Goal: Information Seeking & Learning: Learn about a topic

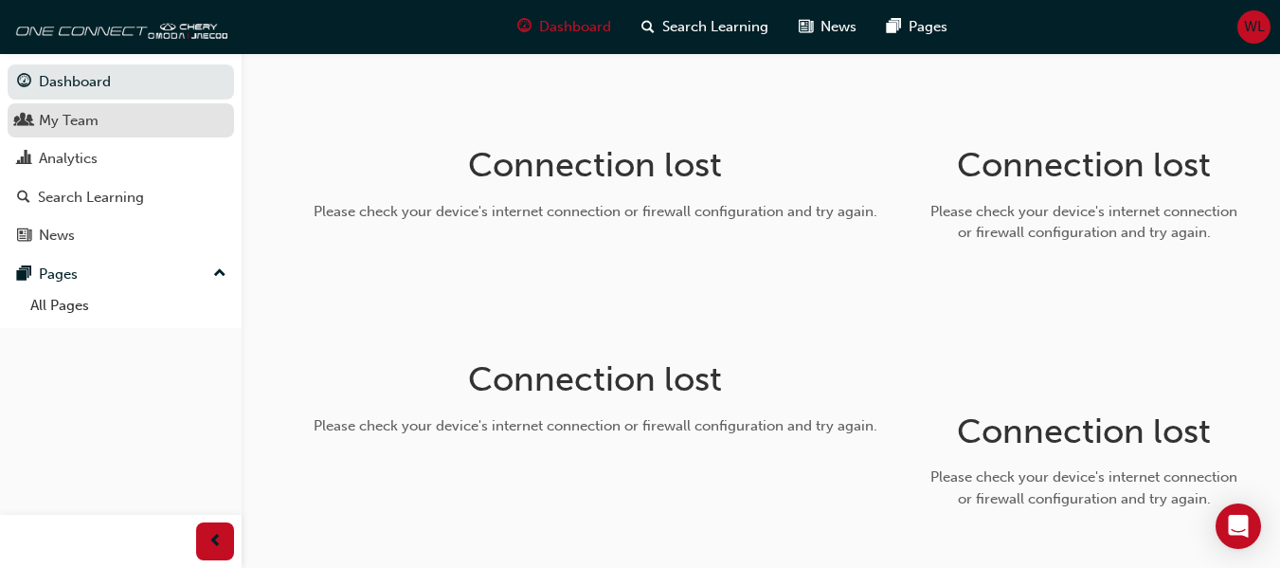
click at [51, 114] on div "My Team" at bounding box center [69, 121] width 60 height 22
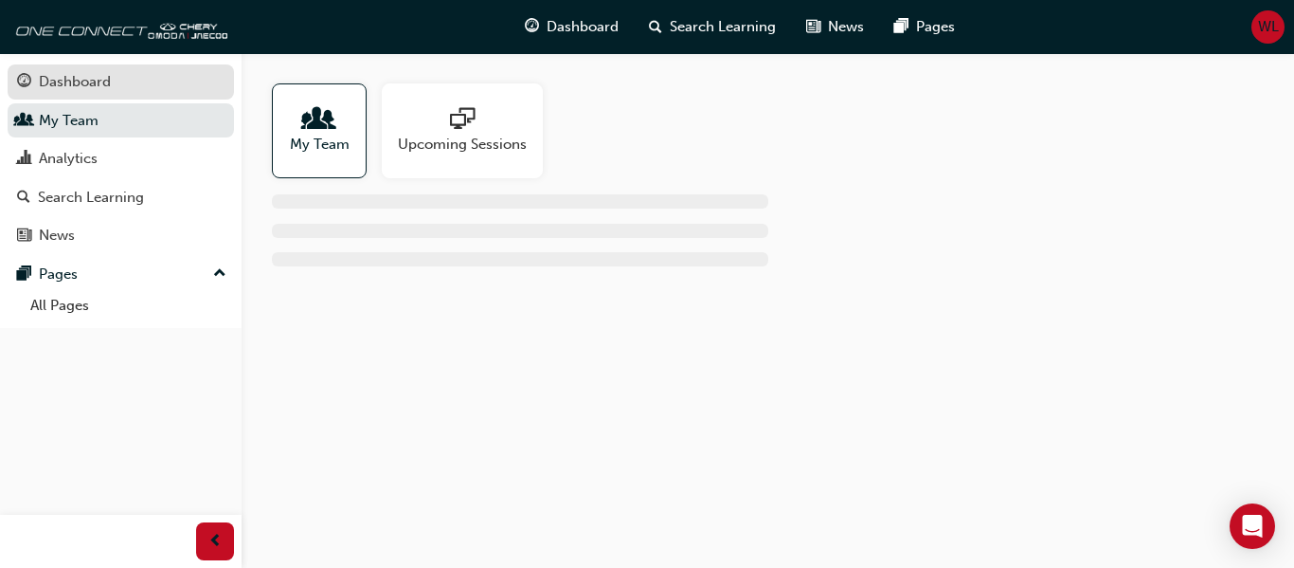
click at [66, 78] on div "Dashboard" at bounding box center [75, 82] width 72 height 22
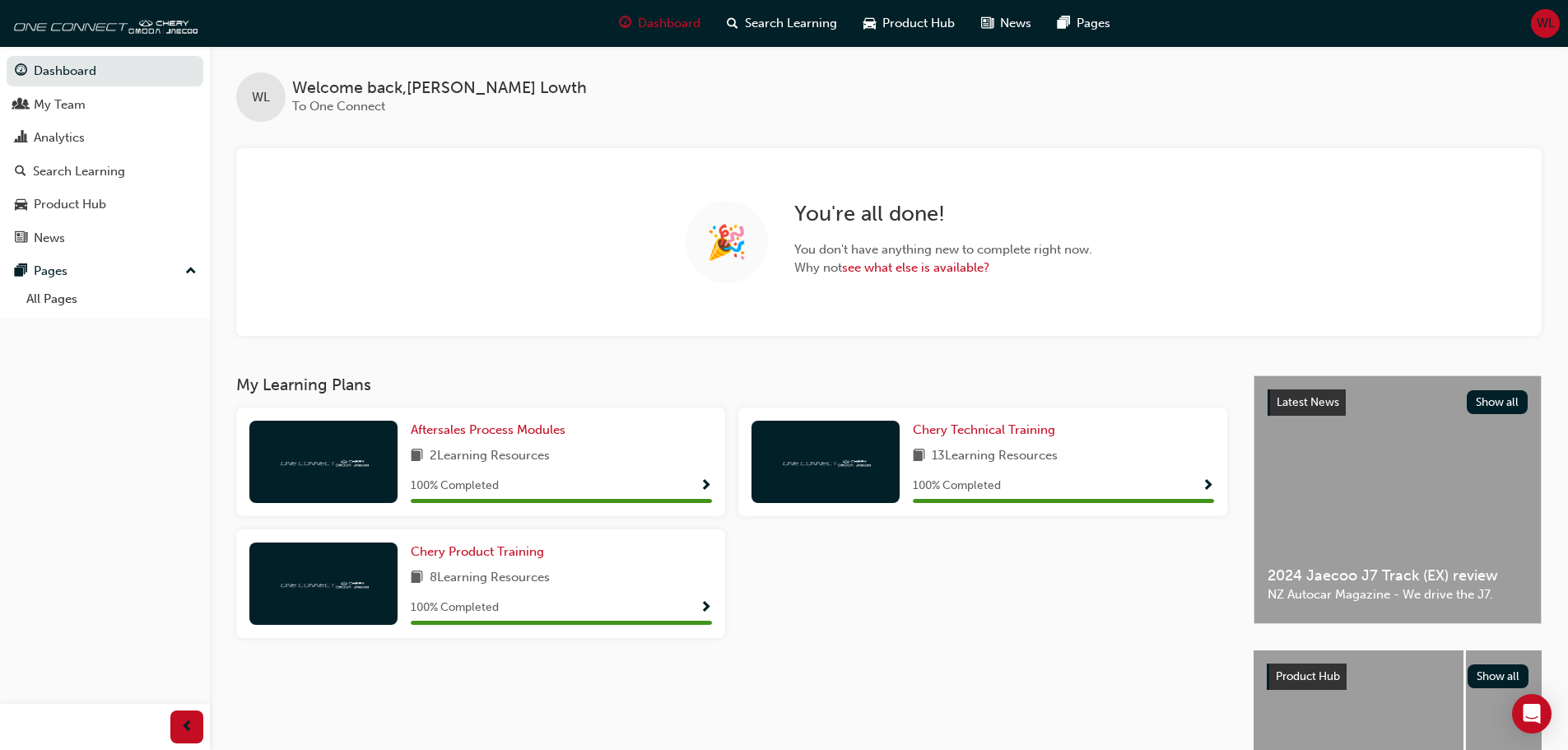
click at [189, 268] on span "up-icon" at bounding box center [190, 271] width 11 height 22
click at [30, 270] on div "Pages" at bounding box center [105, 271] width 181 height 21
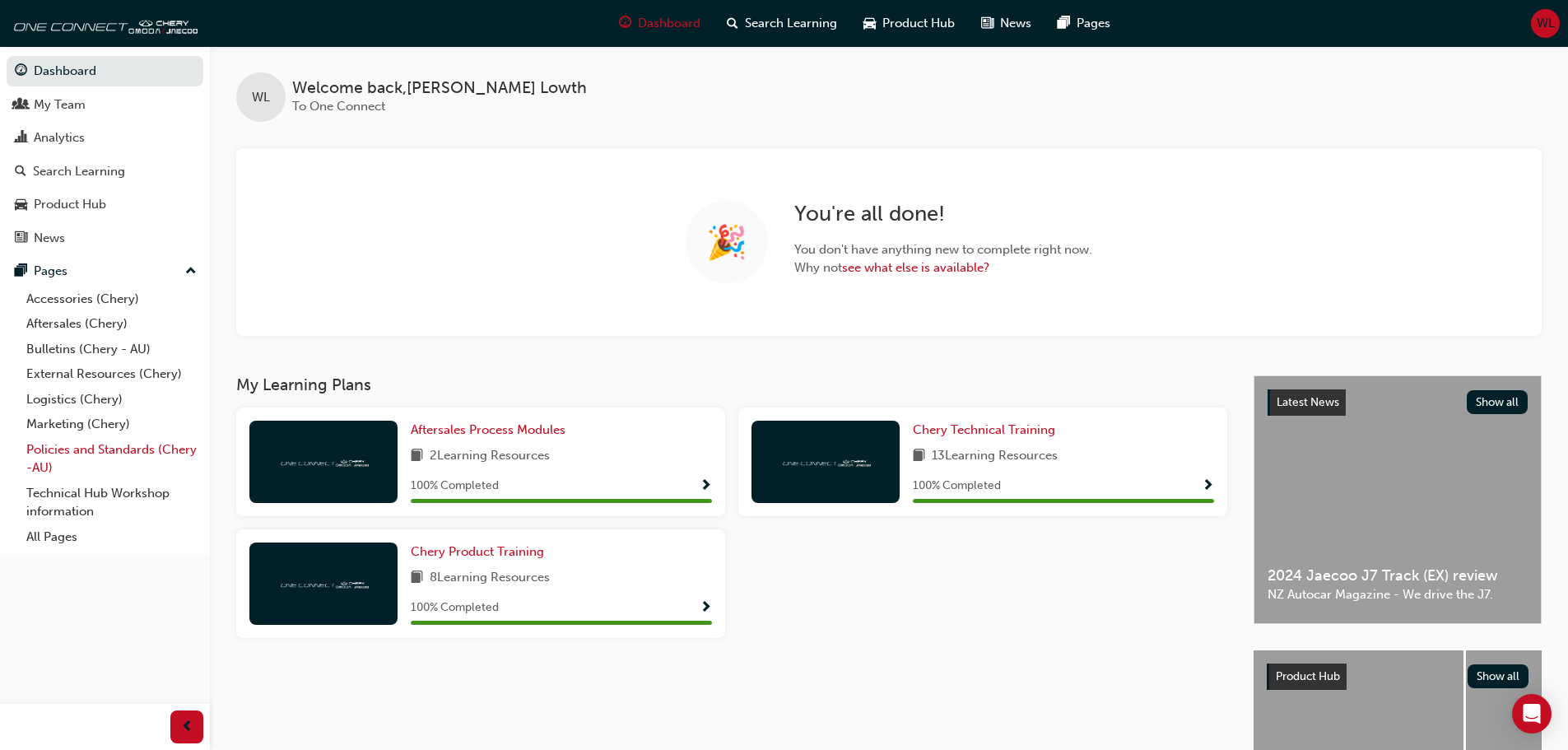
click at [79, 446] on link "Policies and Standards (Chery -AU)" at bounding box center [111, 459] width 183 height 43
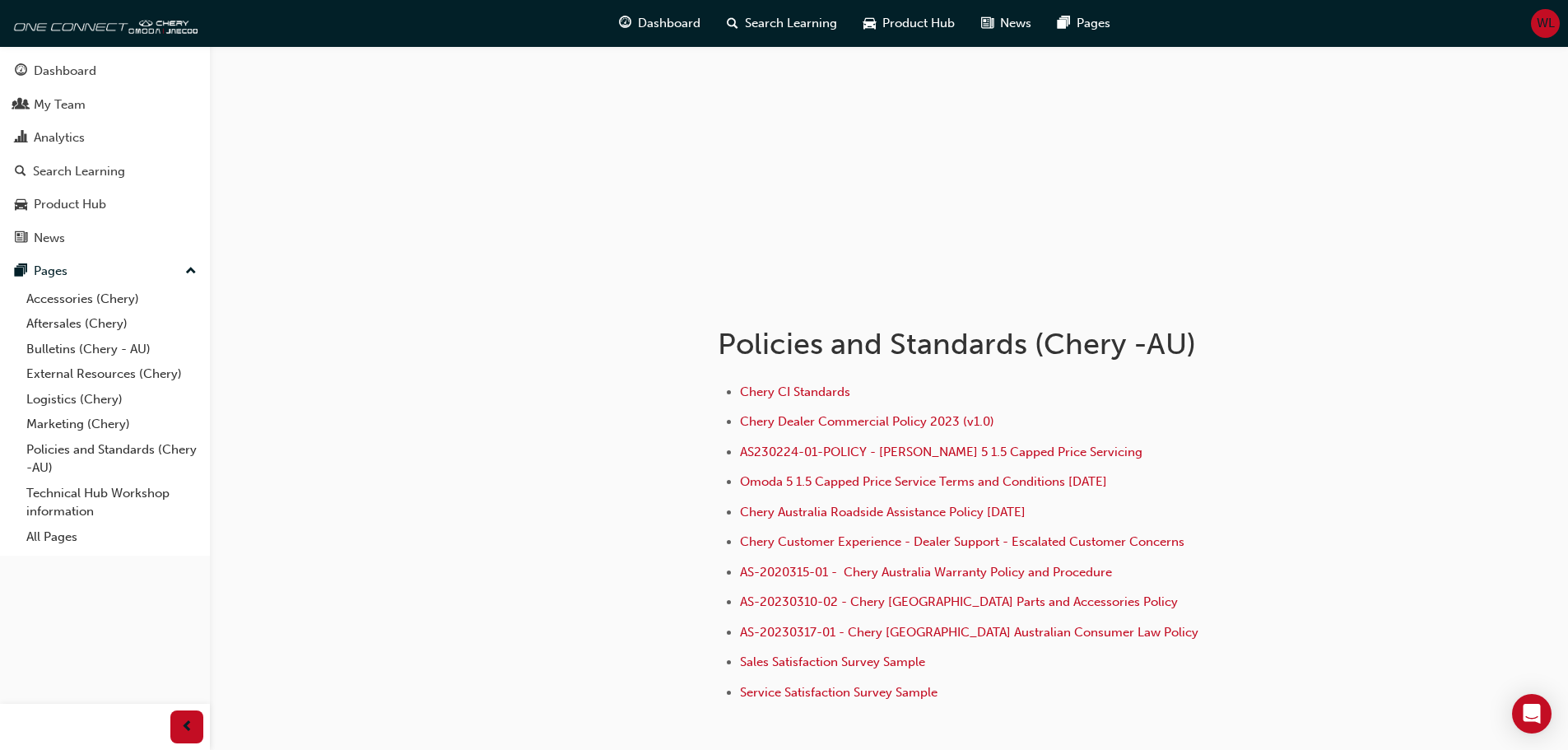
scroll to position [165, 0]
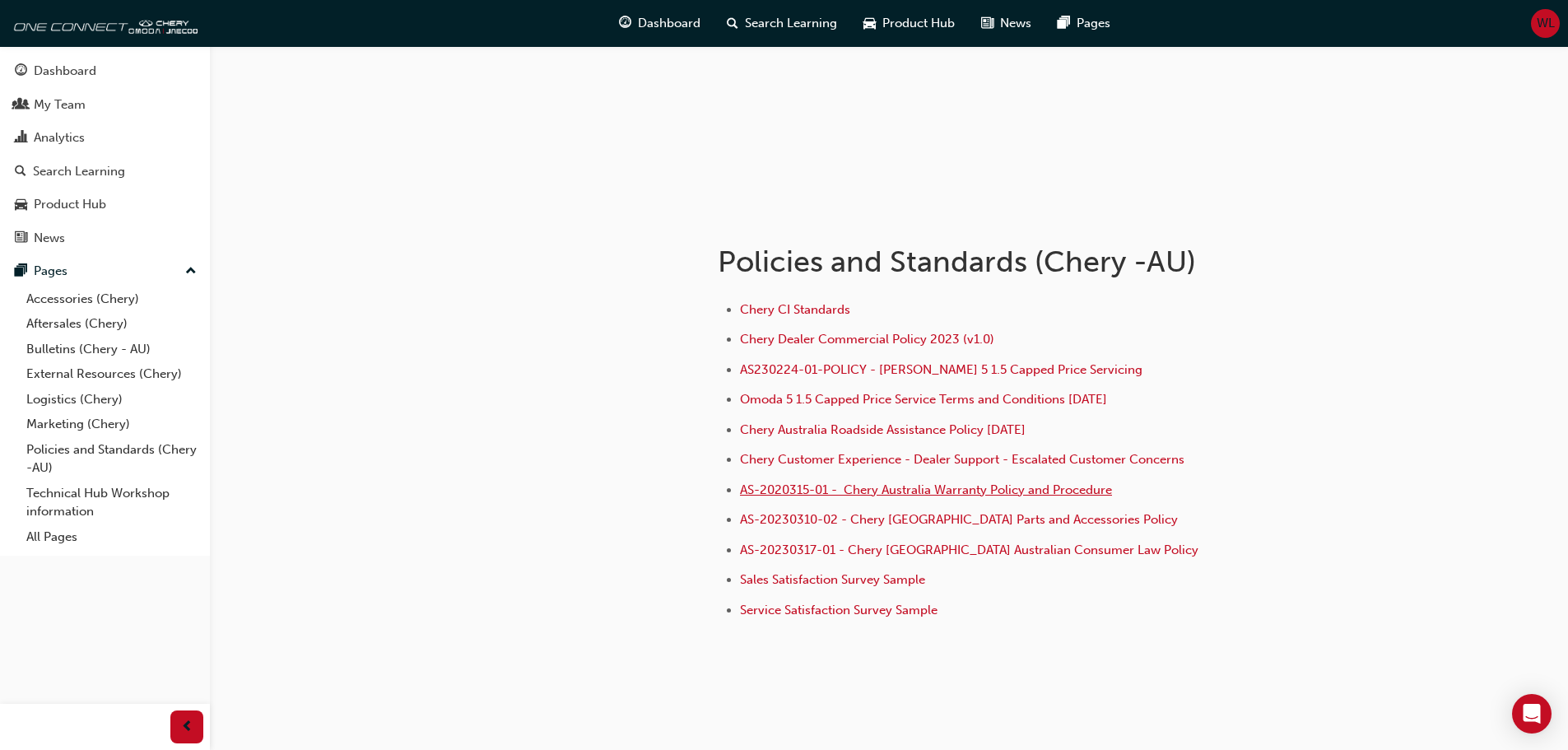
click at [943, 490] on span "AS-2020315-01 - Chery Australia Warranty Policy and Procedure" at bounding box center [926, 489] width 372 height 15
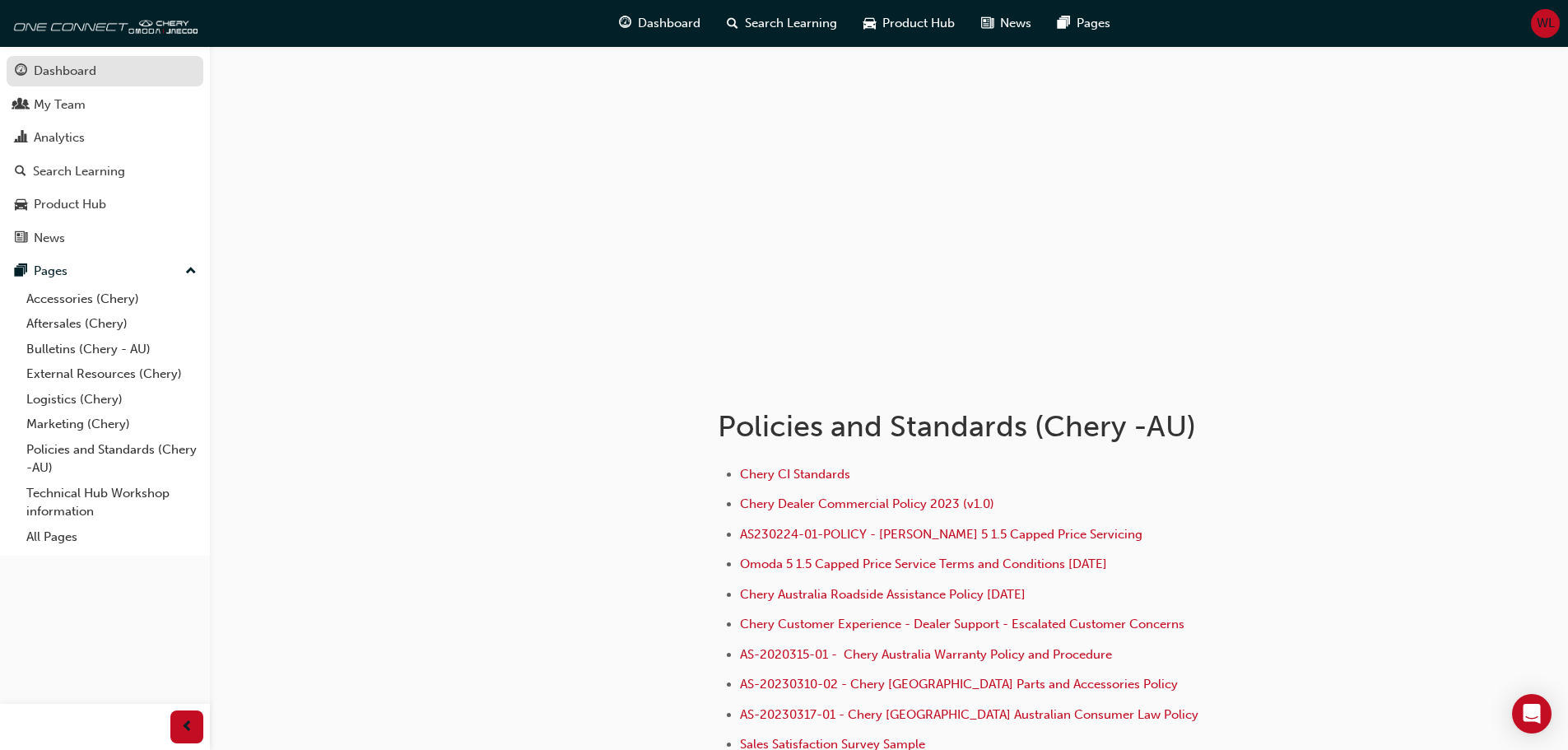
click at [55, 66] on div "Dashboard" at bounding box center [65, 71] width 63 height 19
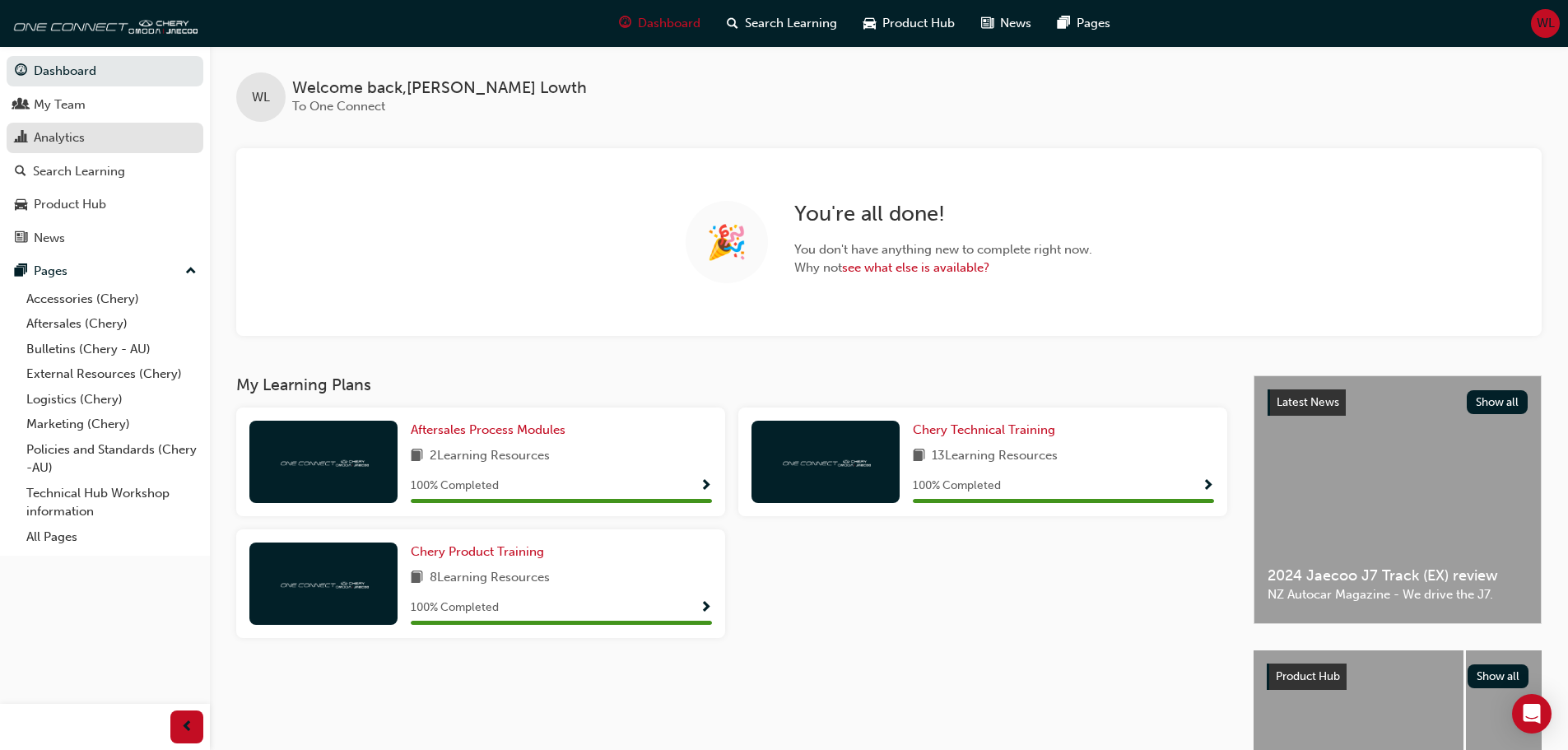
click at [63, 136] on div "Analytics" at bounding box center [59, 138] width 51 height 19
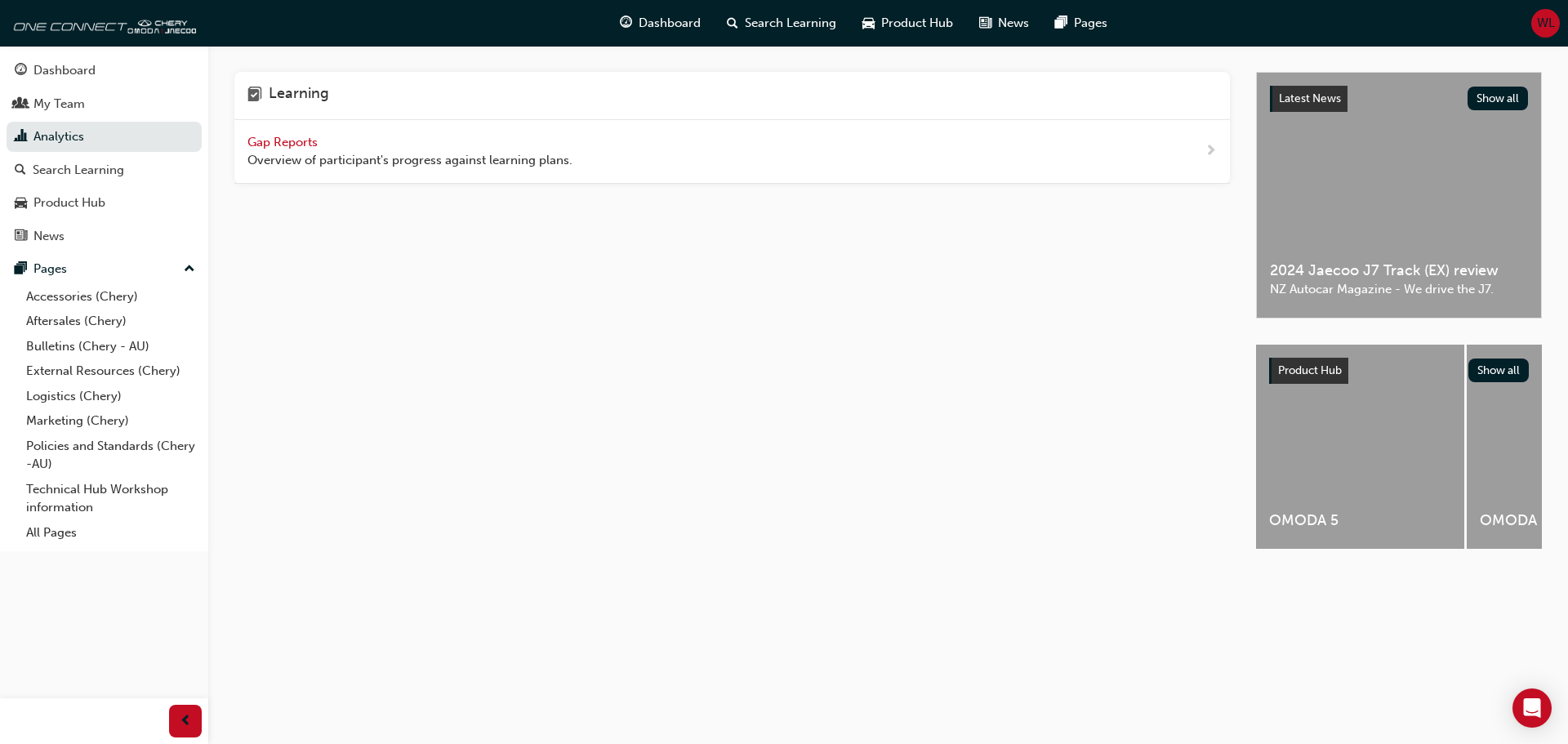
click at [1207, 151] on span "next-icon" at bounding box center [1211, 152] width 12 height 21
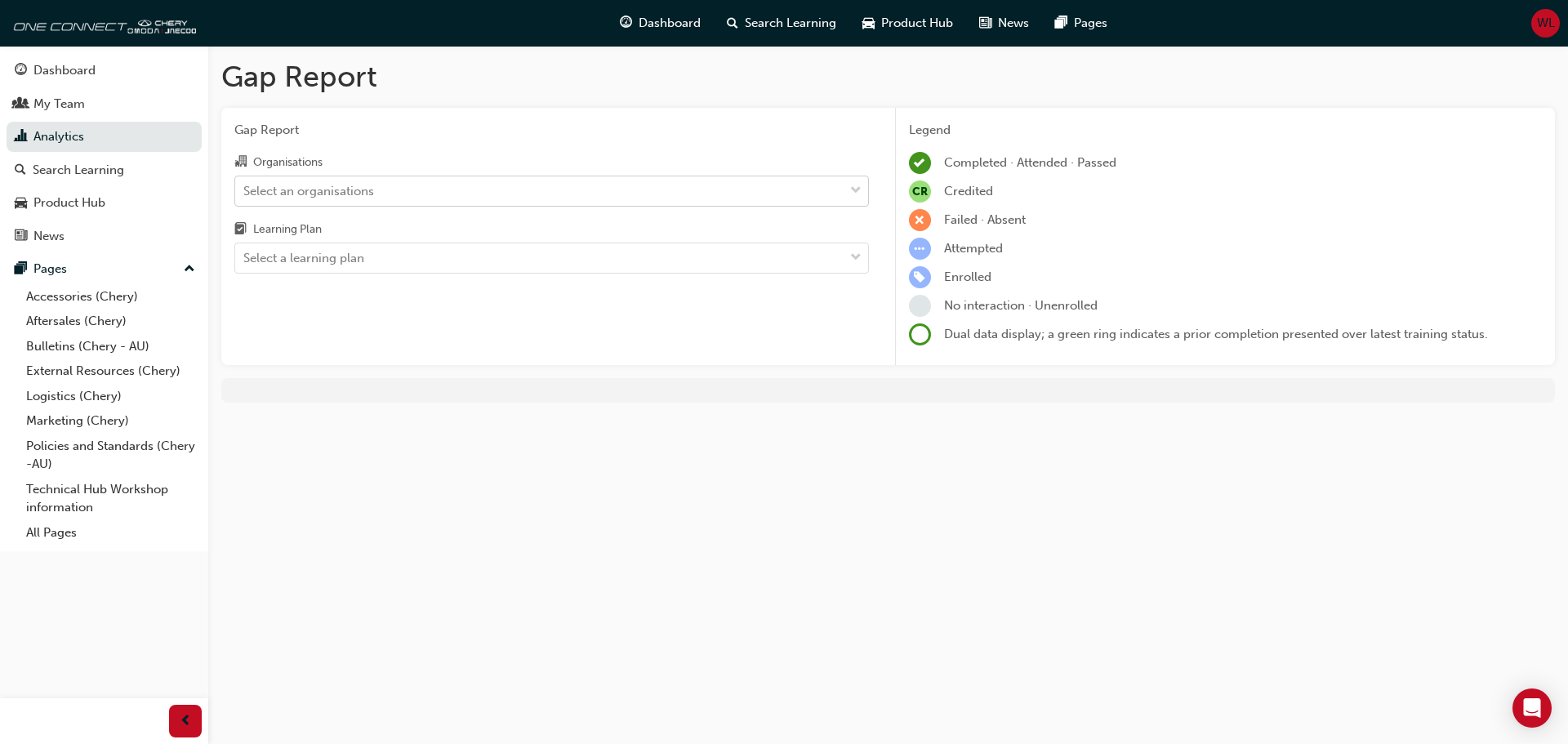
click at [853, 186] on span "down-icon" at bounding box center [855, 191] width 11 height 22
click at [245, 186] on input "Organisations Select an organisations" at bounding box center [244, 190] width 2 height 14
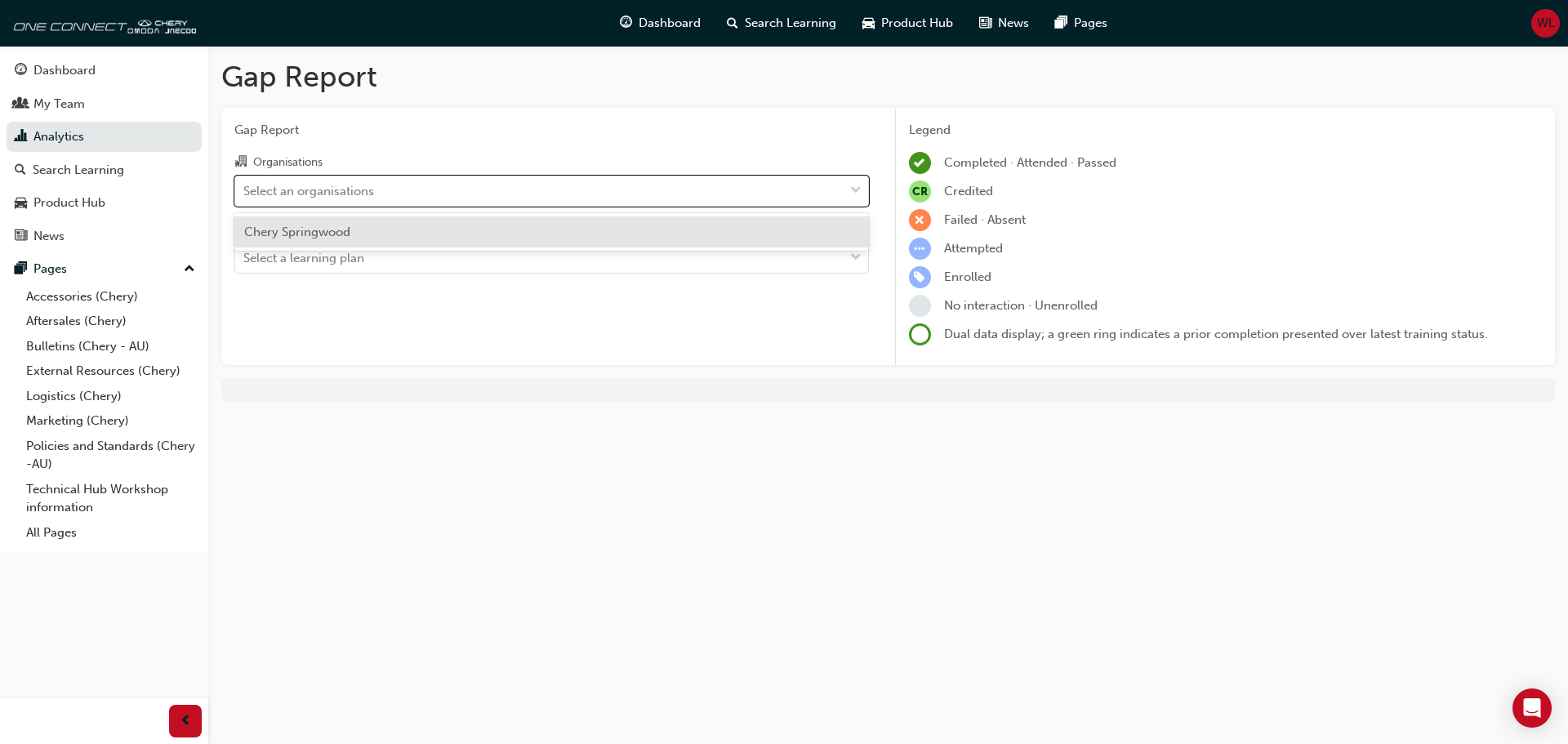
click at [605, 234] on div "Chery Springwood" at bounding box center [552, 232] width 634 height 32
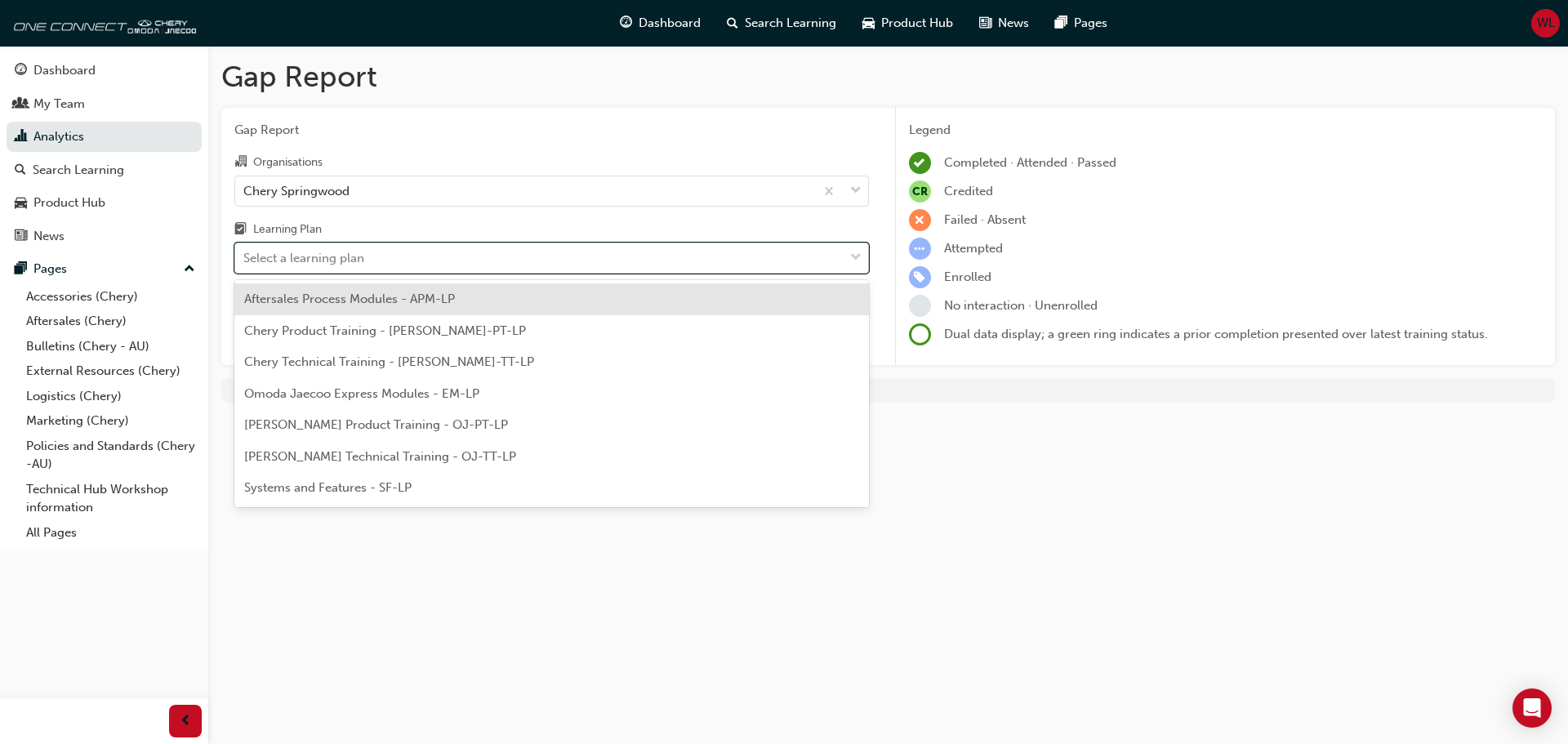
click at [856, 259] on span "down-icon" at bounding box center [855, 258] width 11 height 22
click at [245, 259] on input "Learning Plan option Aftersales Process Modules - APM-LP focused, 1 of 7. 7 res…" at bounding box center [244, 258] width 2 height 14
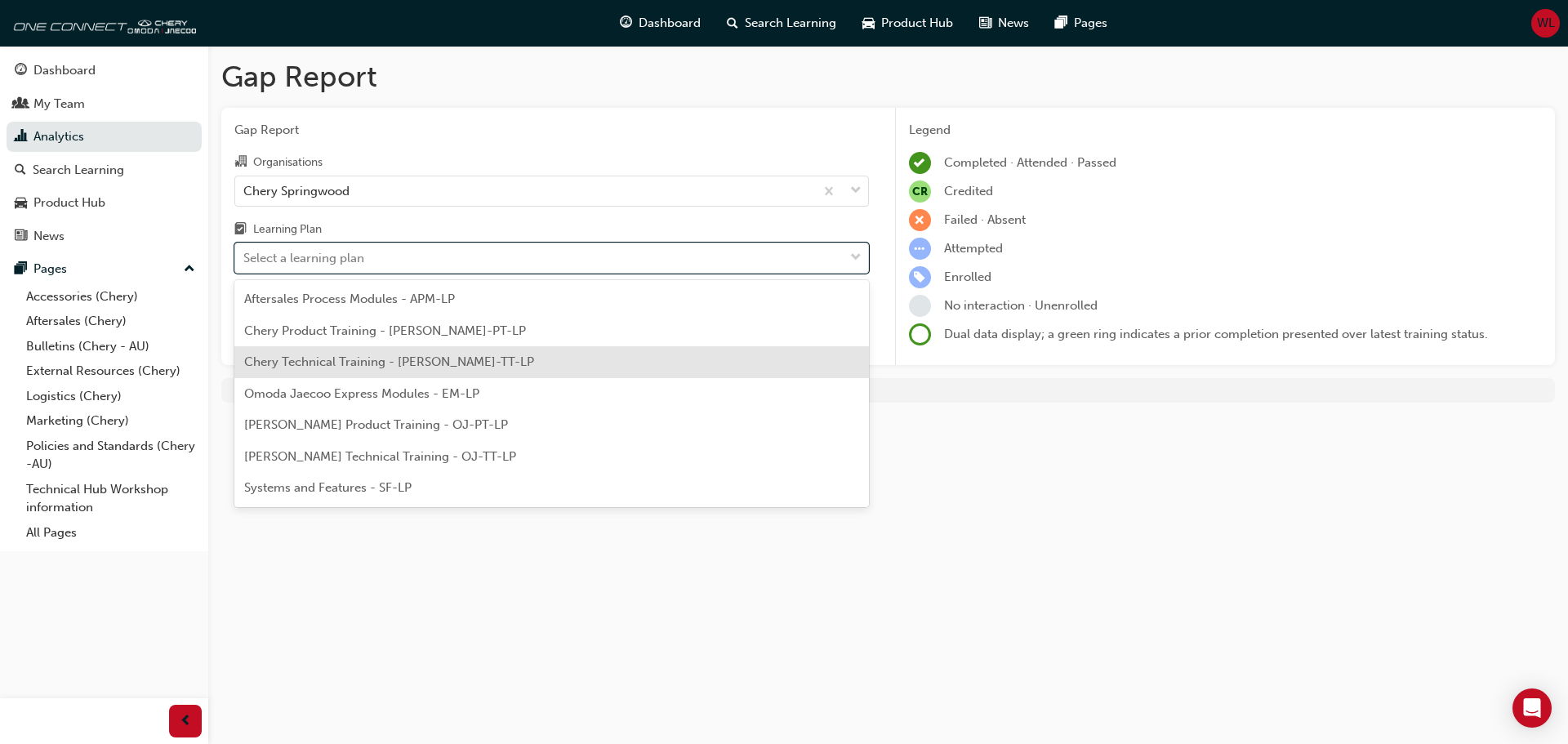
click at [331, 355] on span "Chery Technical Training - CHAU-TT-LP" at bounding box center [389, 361] width 290 height 15
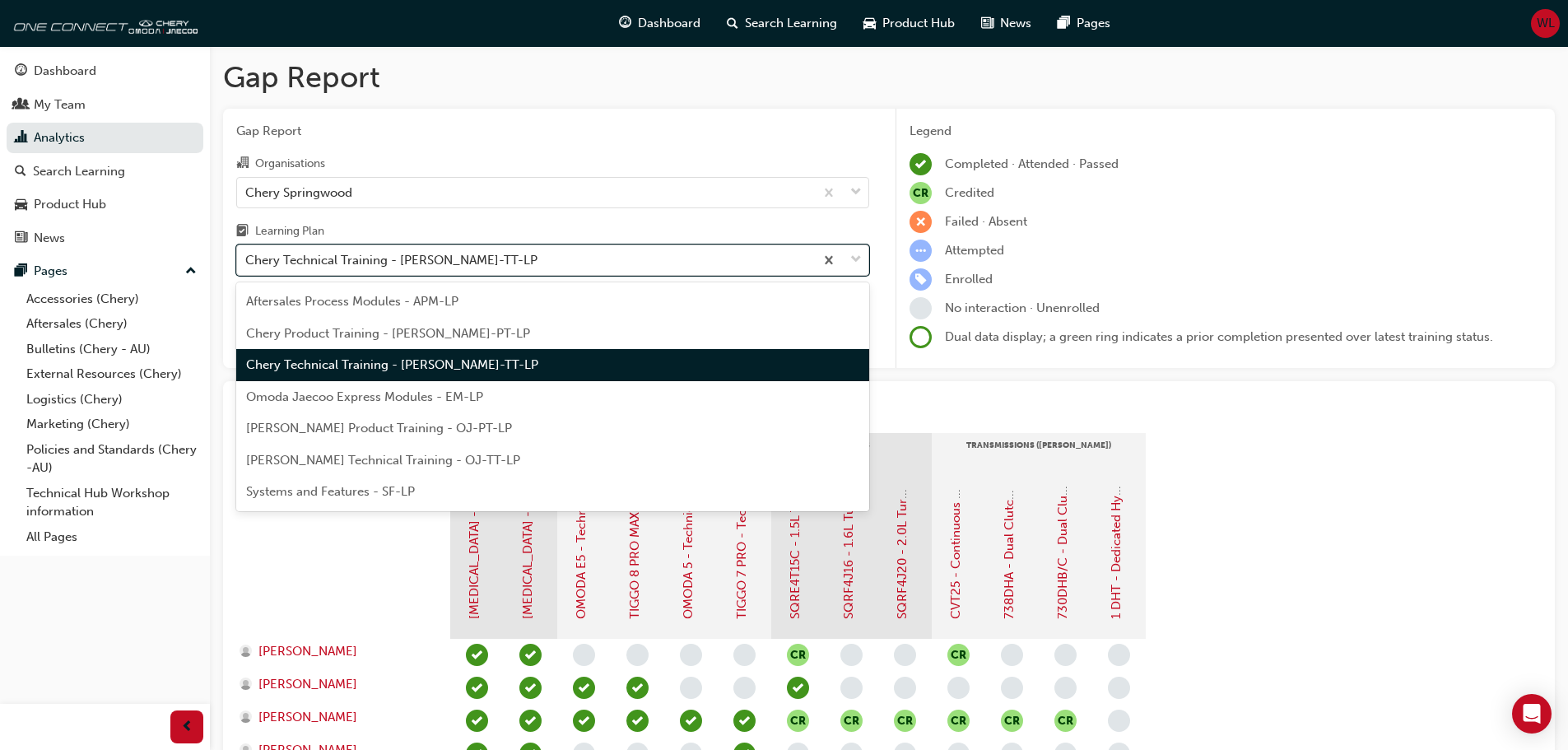
click at [854, 258] on span "down-icon" at bounding box center [856, 260] width 11 height 22
click at [247, 258] on input "Learning Plan option Chery Technical Training - CHAU-TT-LP, selected. option Ch…" at bounding box center [246, 260] width 2 height 14
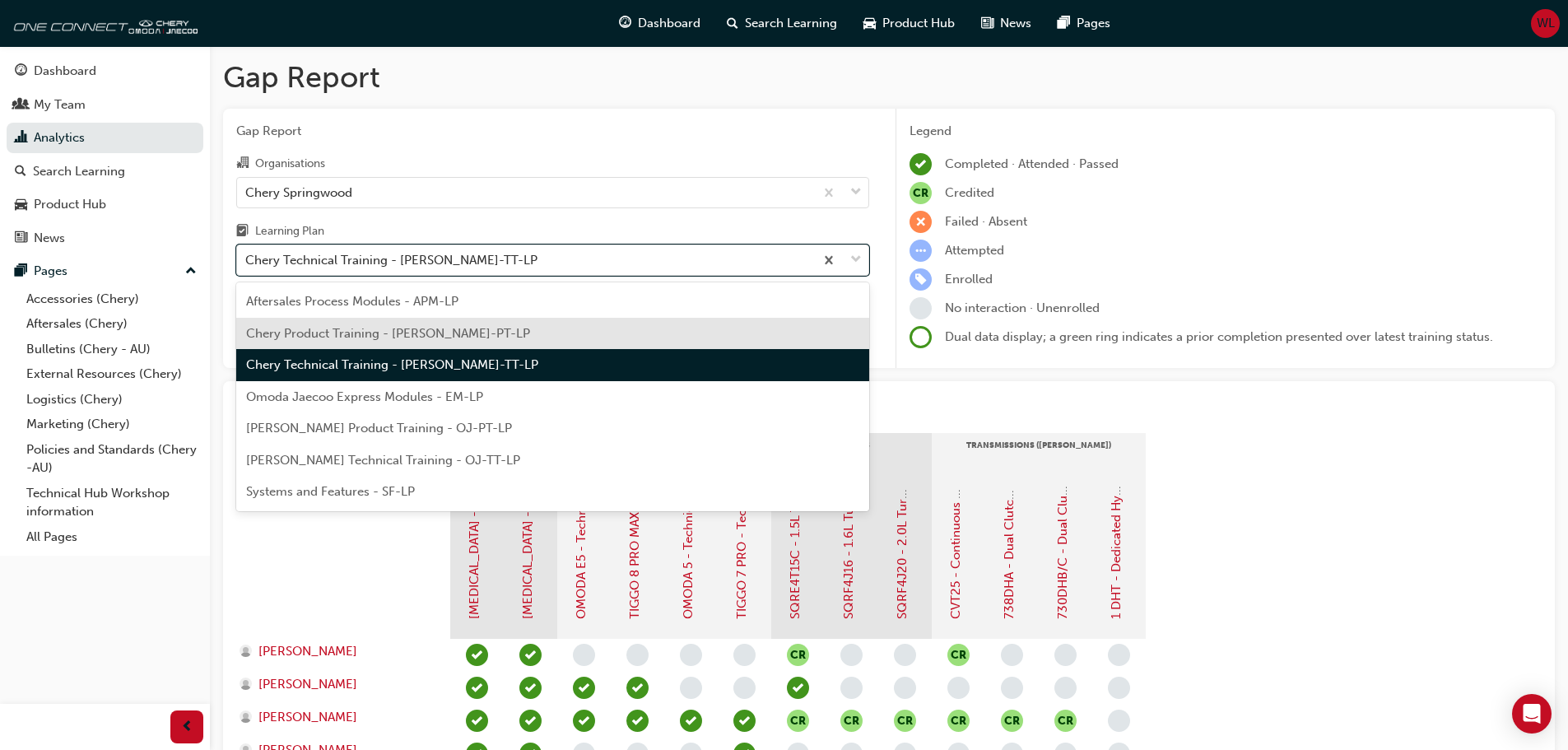
click at [364, 330] on span "Chery Product Training - CHAU-PT-LP" at bounding box center [387, 333] width 284 height 15
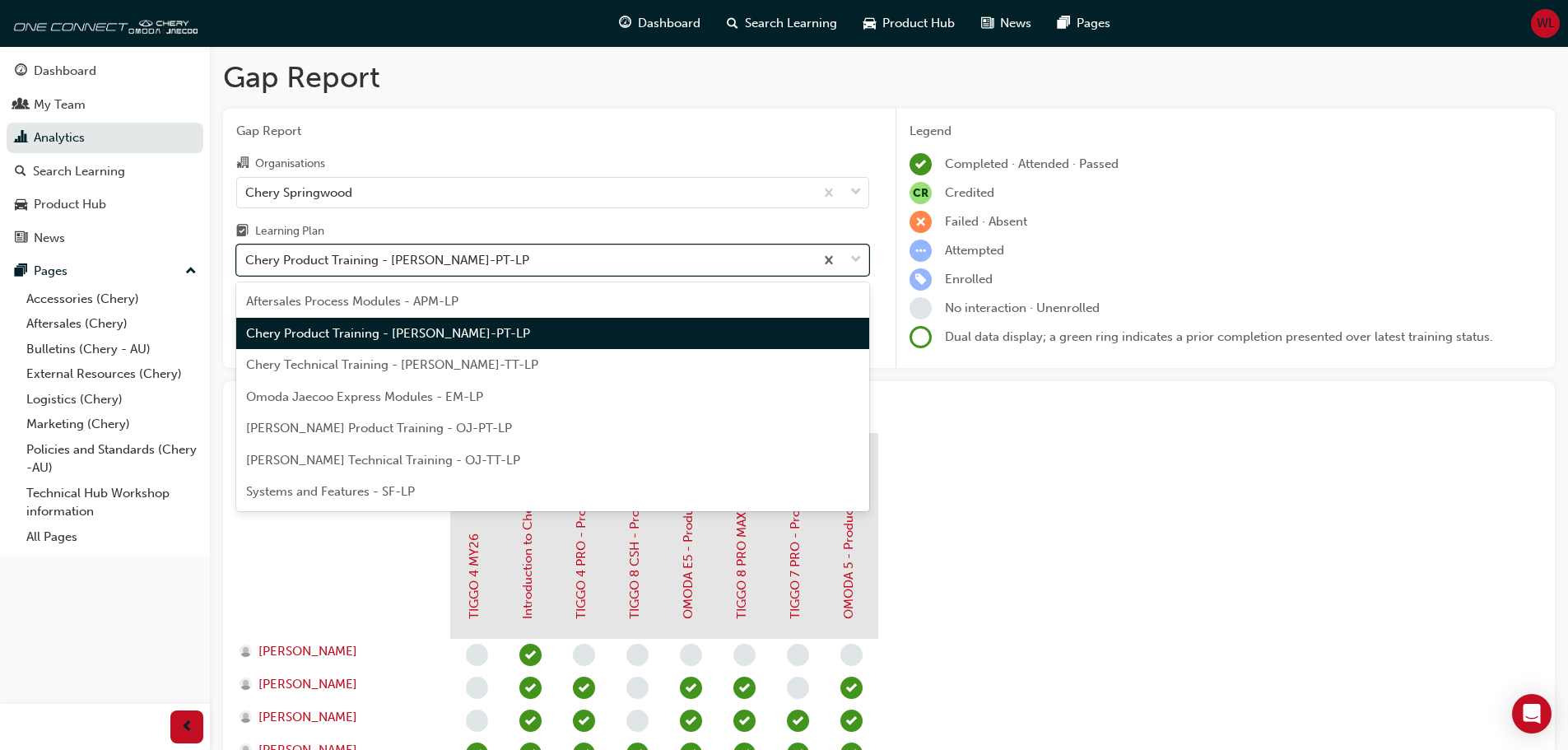
click at [852, 258] on span "down-icon" at bounding box center [856, 260] width 11 height 22
click at [247, 258] on input "Learning Plan option Chery Product Training - CHAU-PT-LP, selected. option Cher…" at bounding box center [246, 260] width 2 height 14
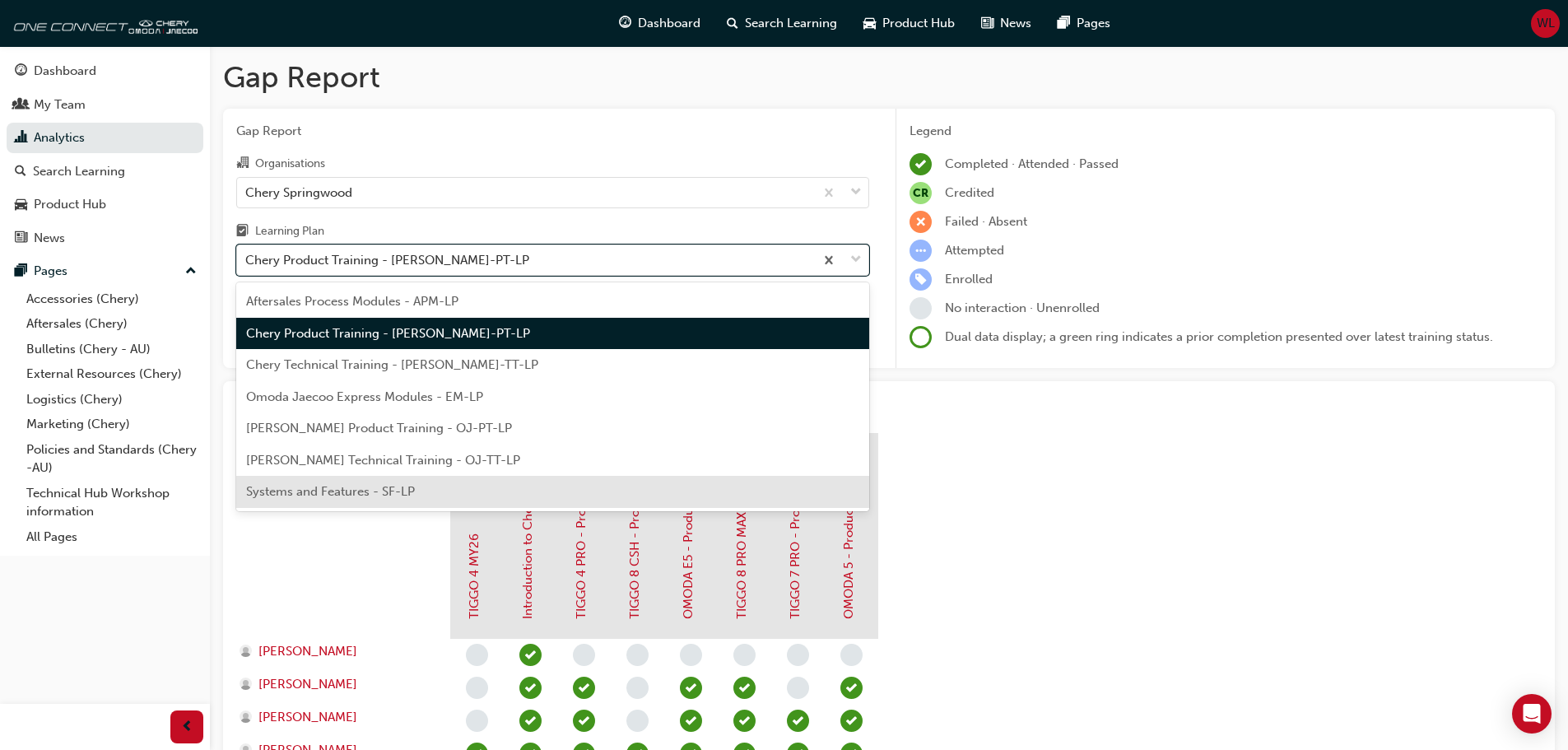
click at [327, 492] on span "Systems and Features - SF-LP" at bounding box center [330, 491] width 169 height 15
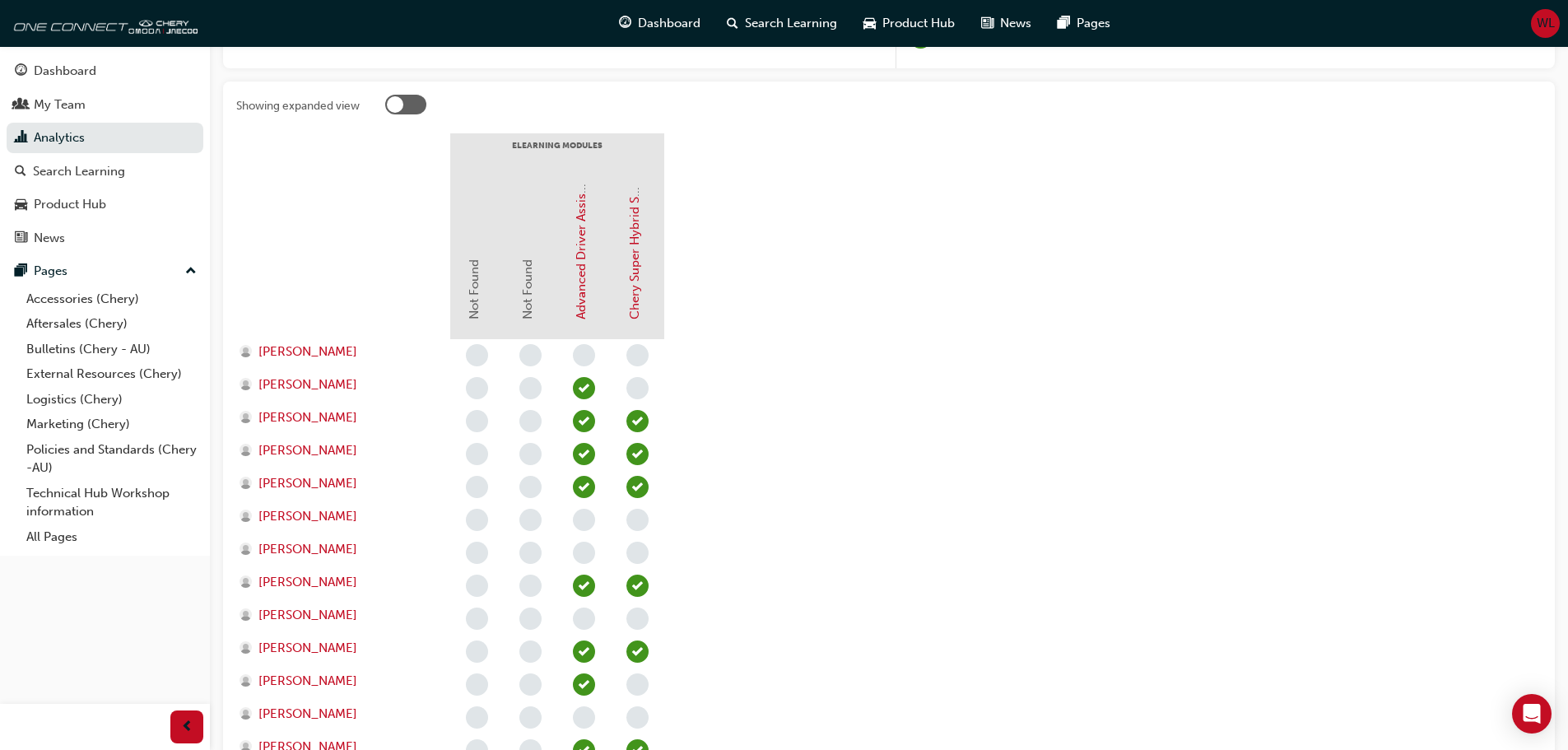
scroll to position [192, 0]
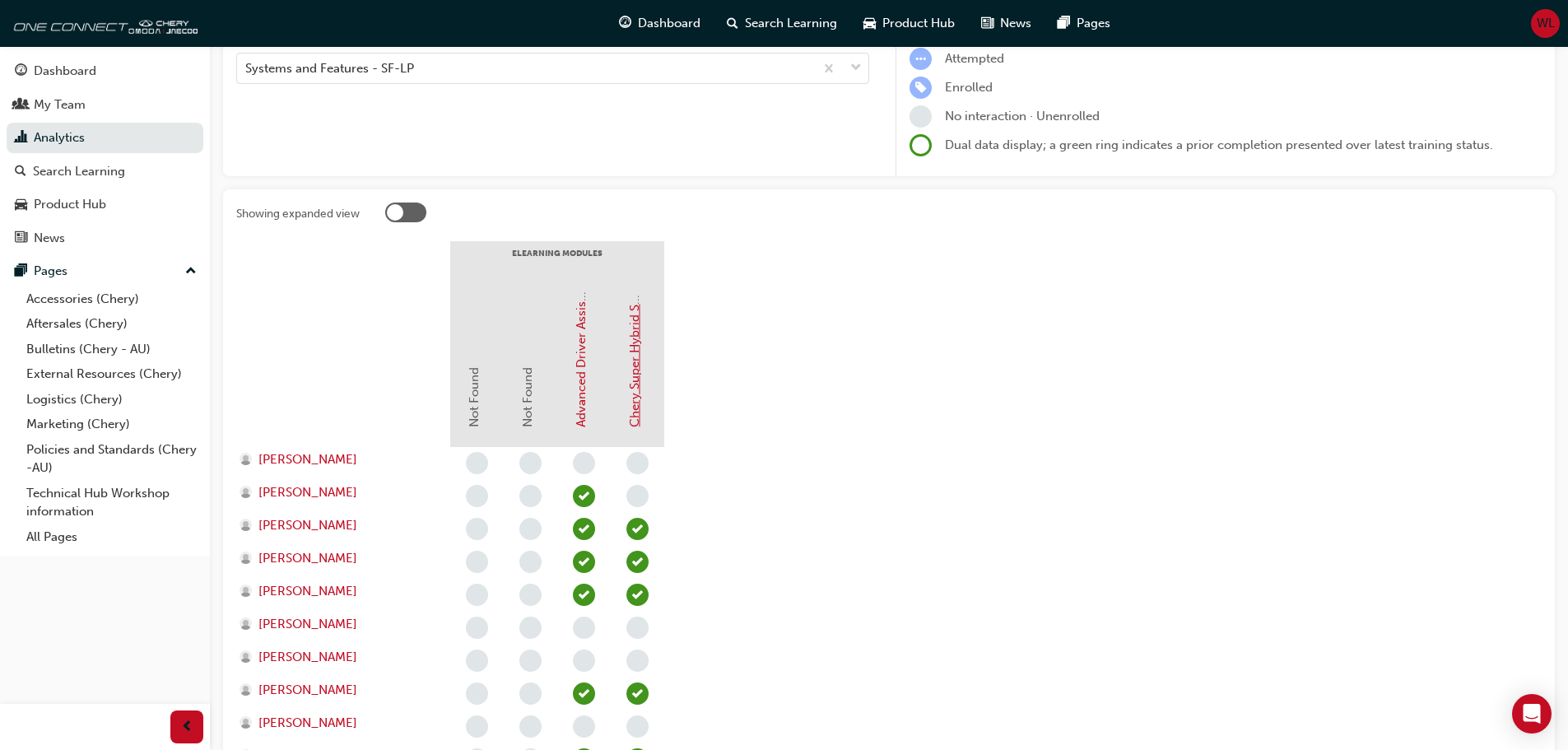
click at [636, 393] on link "Chery Super Hybrid System (CSH)" at bounding box center [634, 330] width 15 height 194
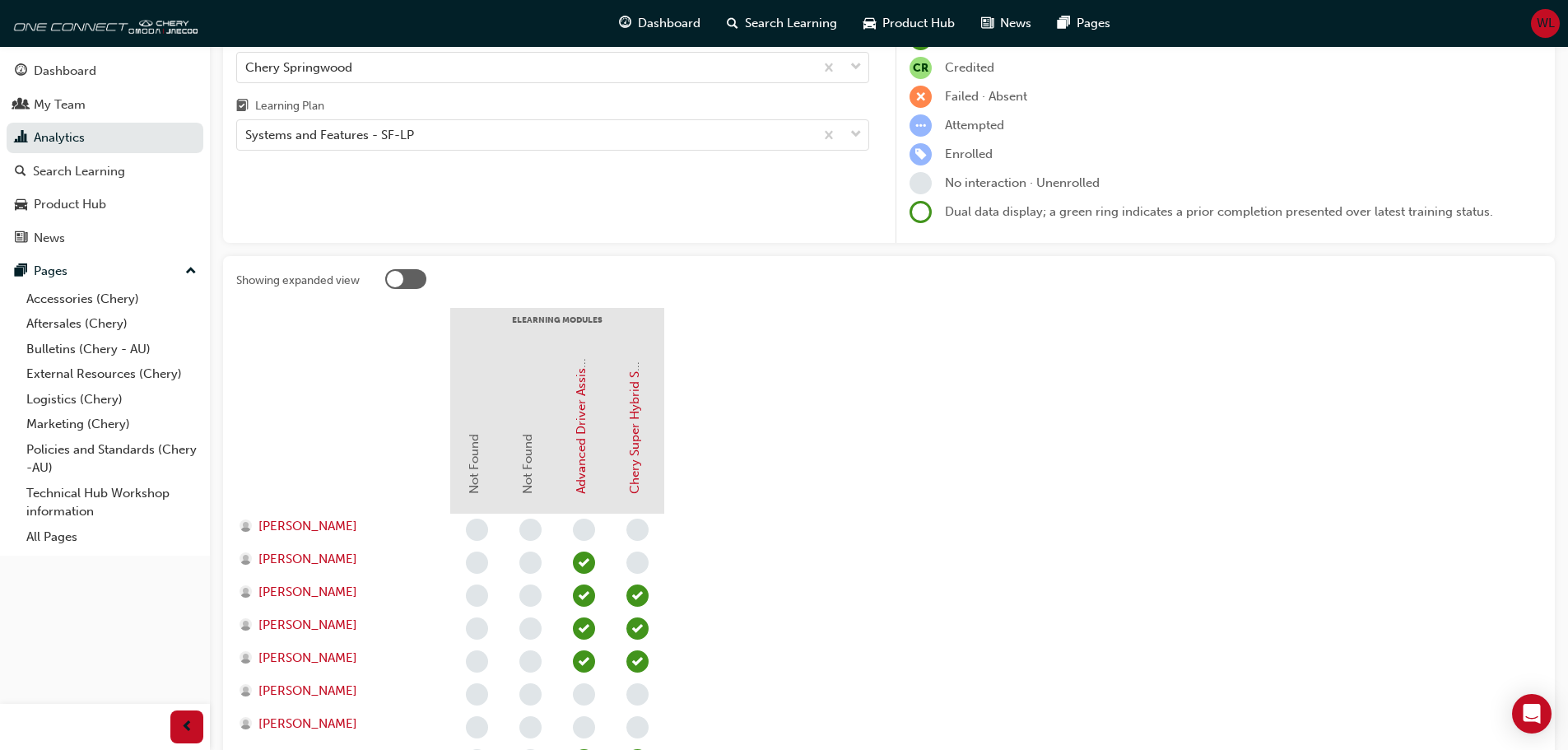
scroll to position [110, 0]
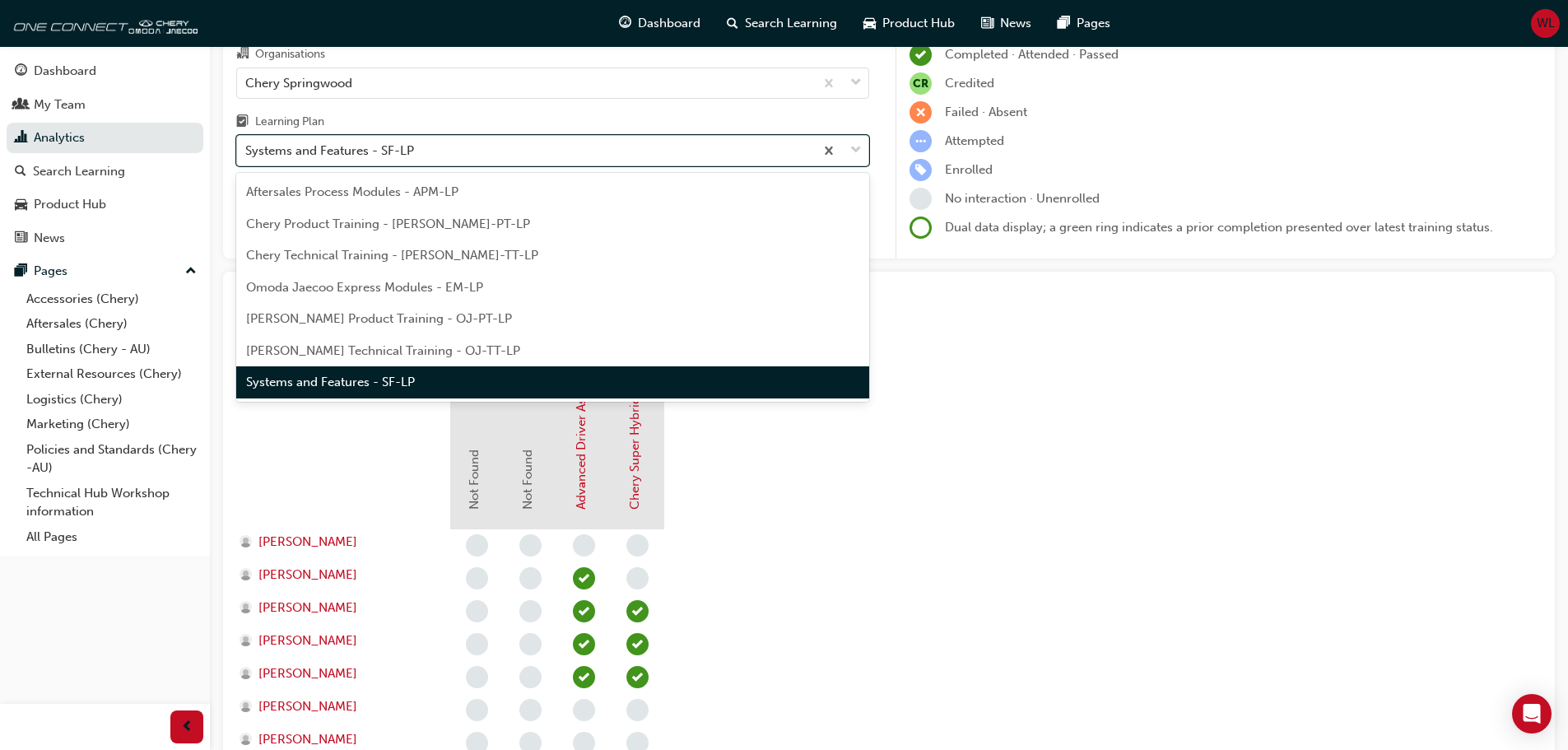
click at [860, 148] on span "down-icon" at bounding box center [856, 150] width 11 height 22
click at [247, 148] on input "Learning Plan option Systems and Features - SF-LP focused, 7 of 7. 7 results av…" at bounding box center [246, 150] width 2 height 14
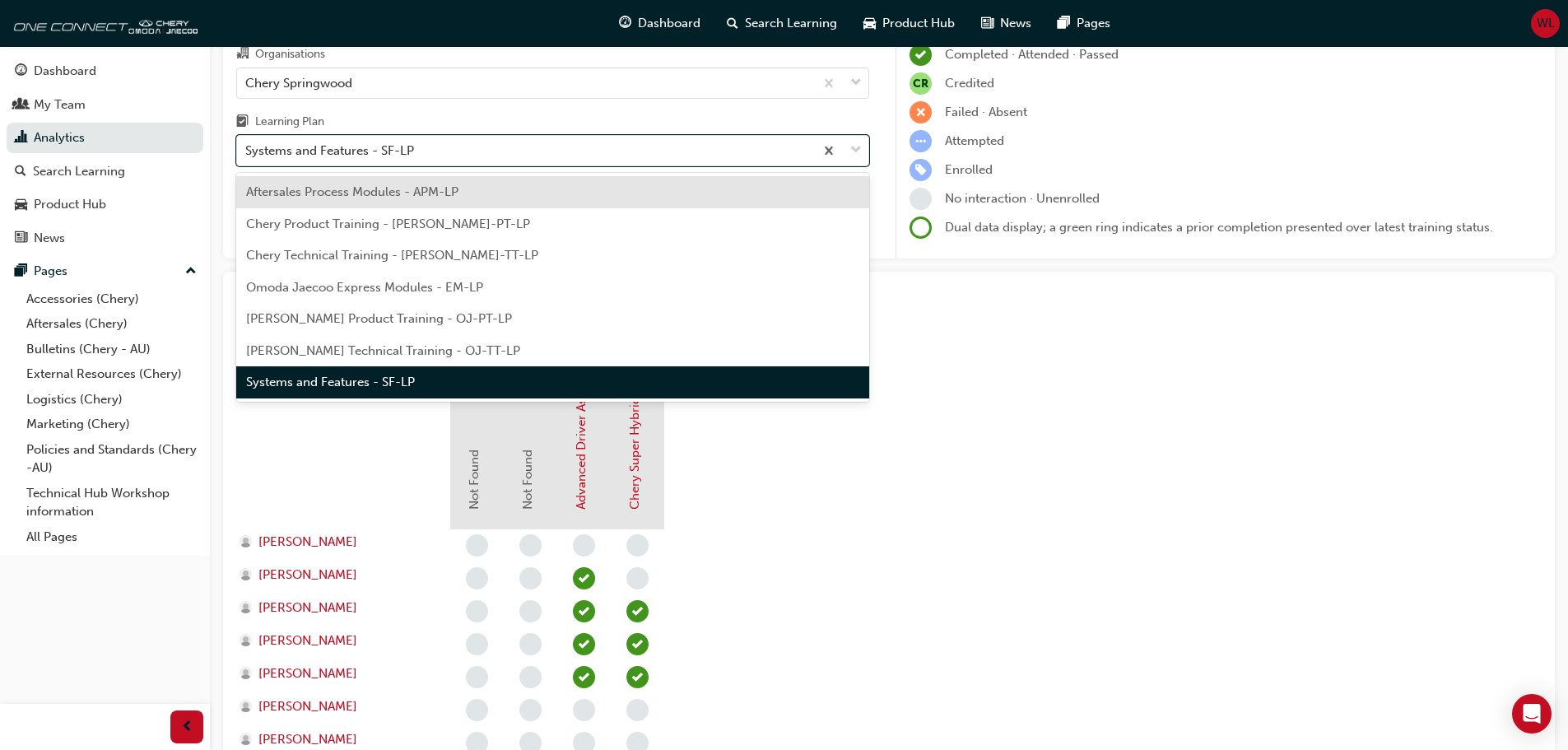
click at [335, 256] on span "Chery Technical Training - CHAU-TT-LP" at bounding box center [392, 255] width 292 height 15
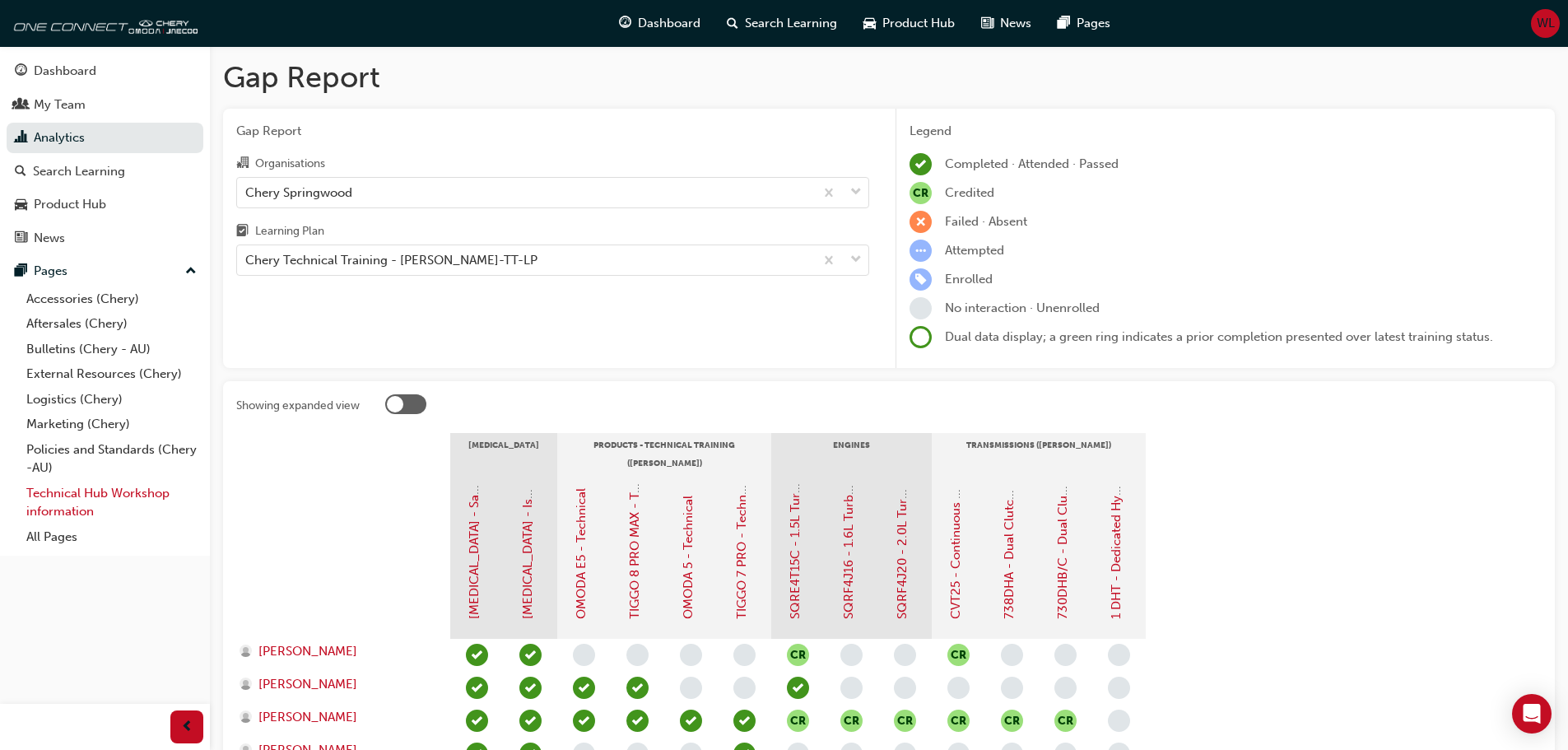
click at [80, 493] on link "Technical Hub Workshop information" at bounding box center [111, 502] width 183 height 43
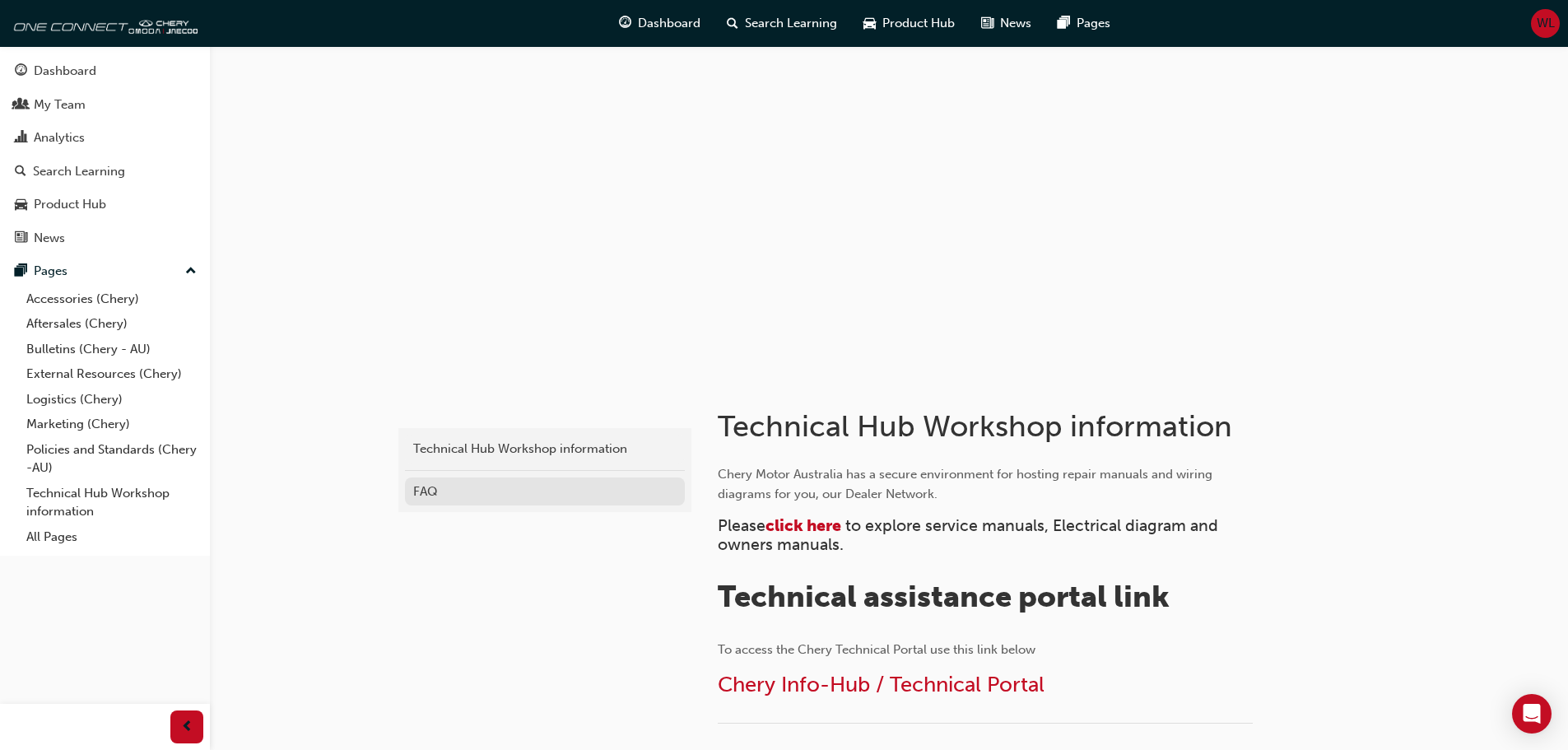
click at [427, 491] on div "FAQ" at bounding box center [545, 492] width 263 height 19
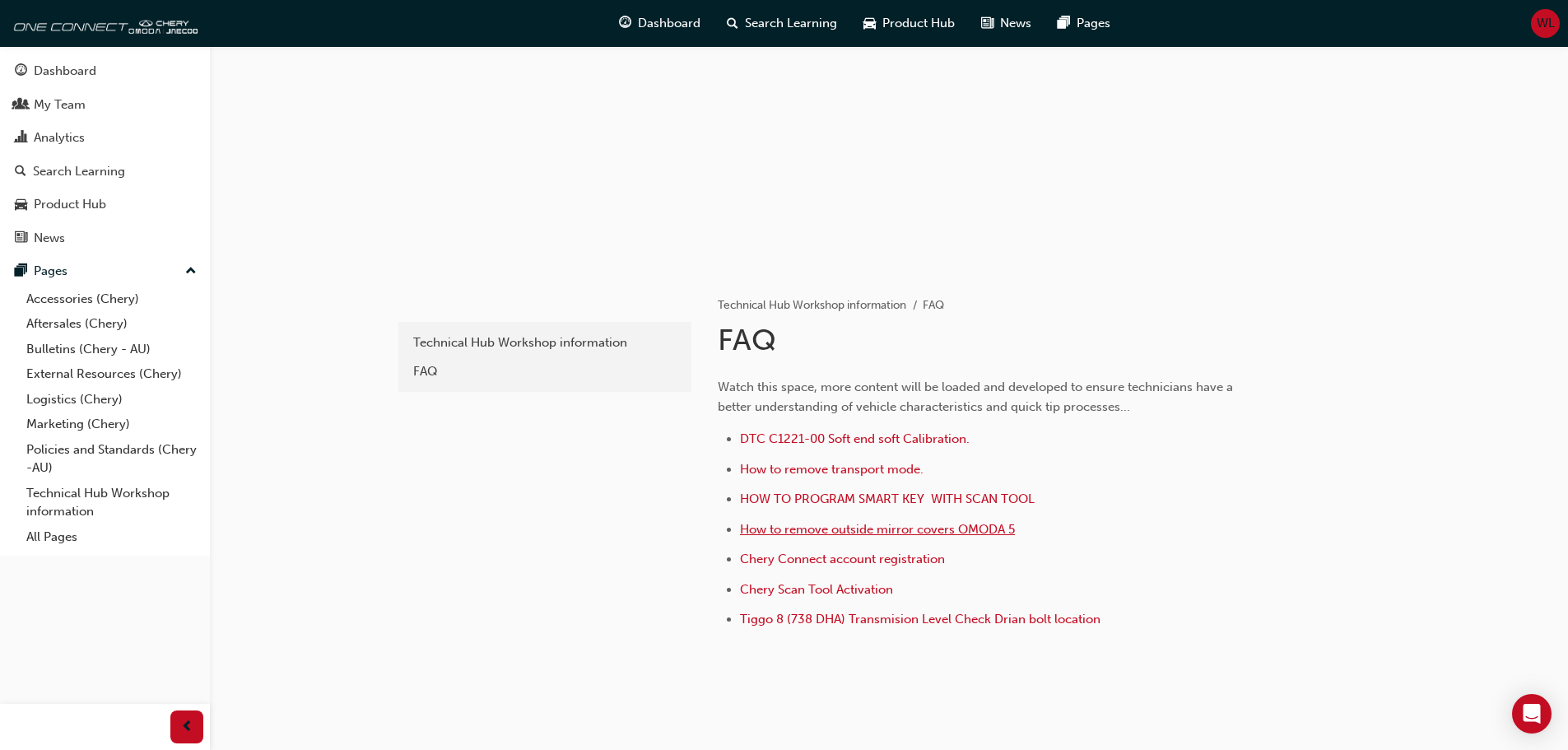
scroll to position [149, 0]
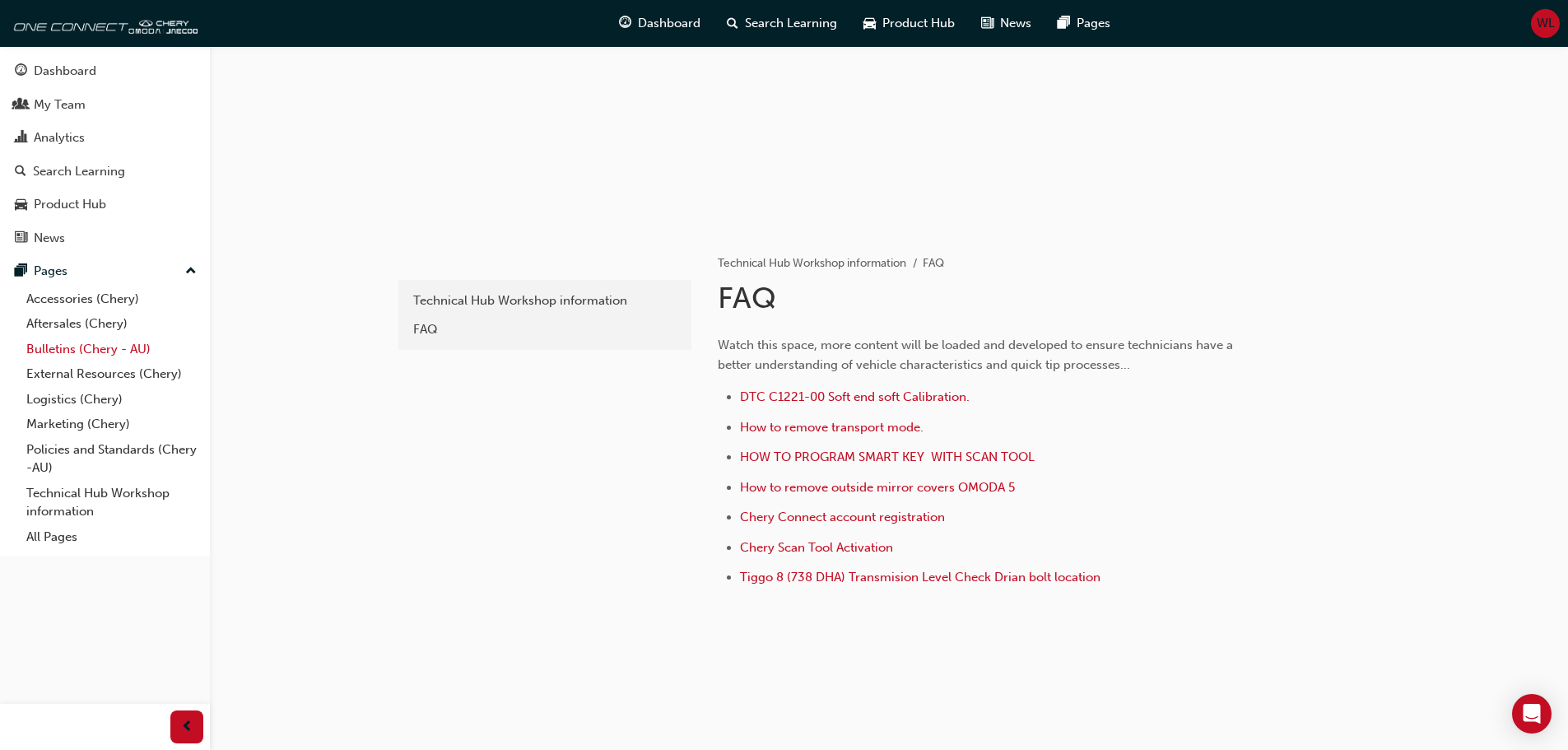
click at [58, 346] on link "Bulletins (Chery - AU)" at bounding box center [111, 349] width 183 height 25
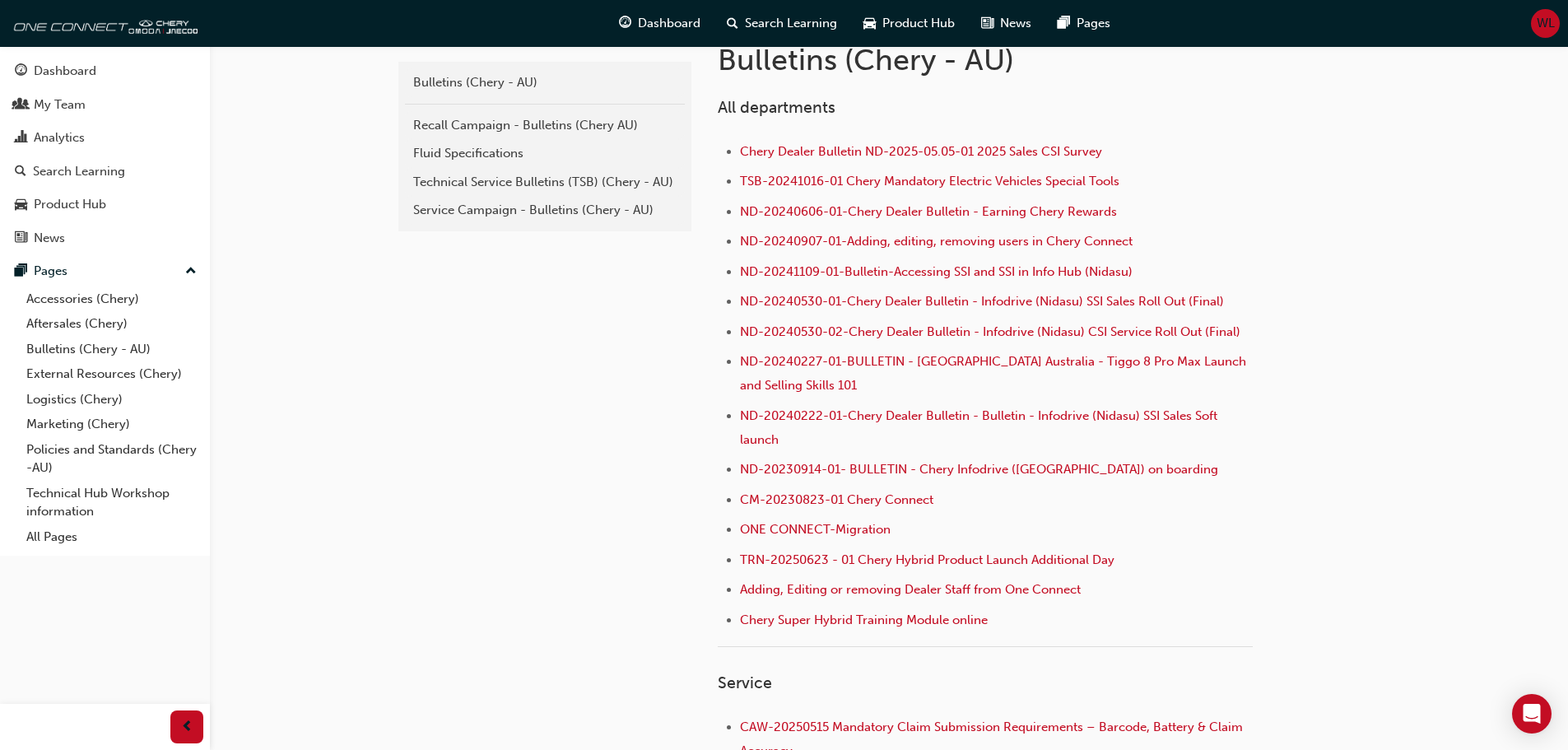
scroll to position [329, 0]
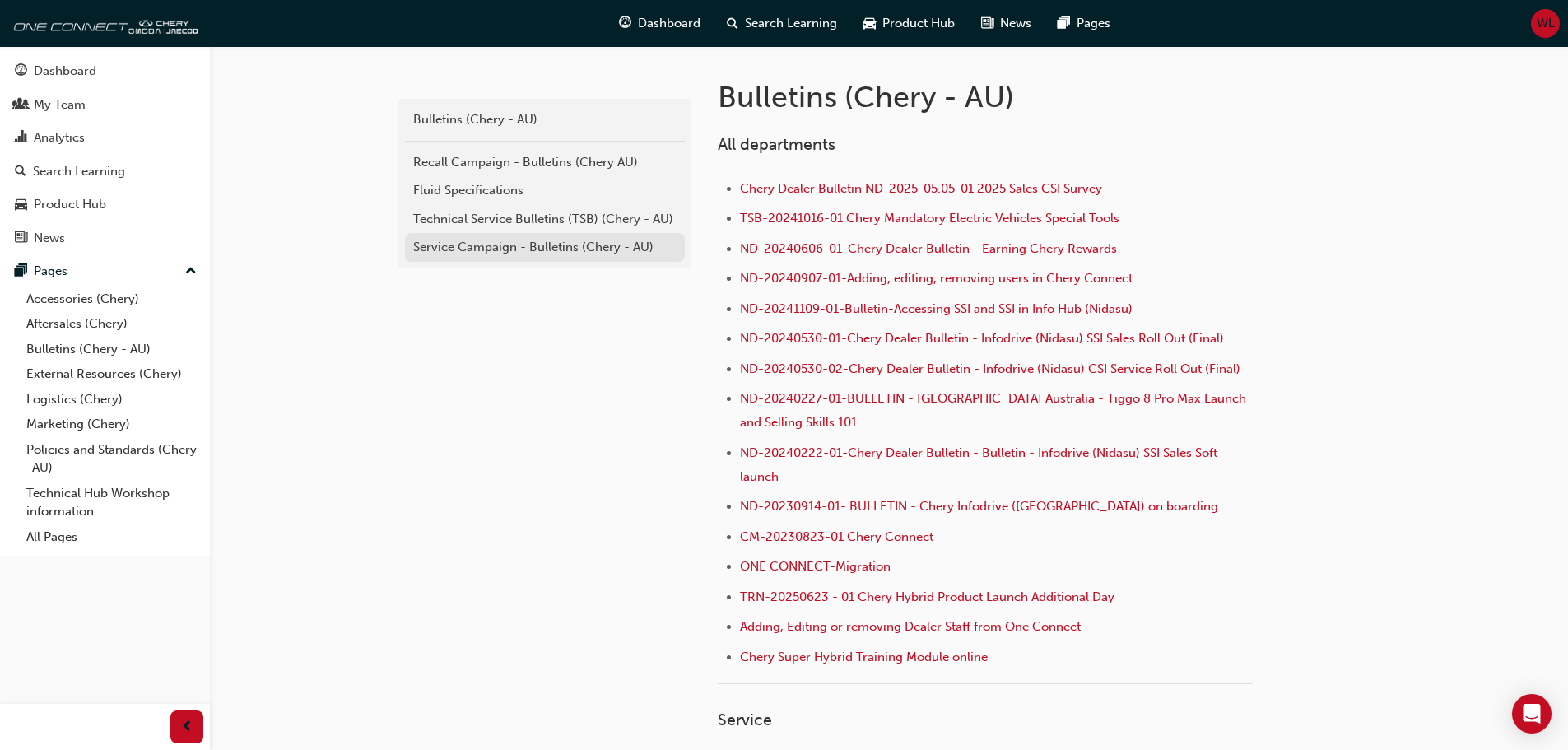
click at [555, 247] on div "Service Campaign - Bulletins (Chery - AU)" at bounding box center [545, 248] width 263 height 19
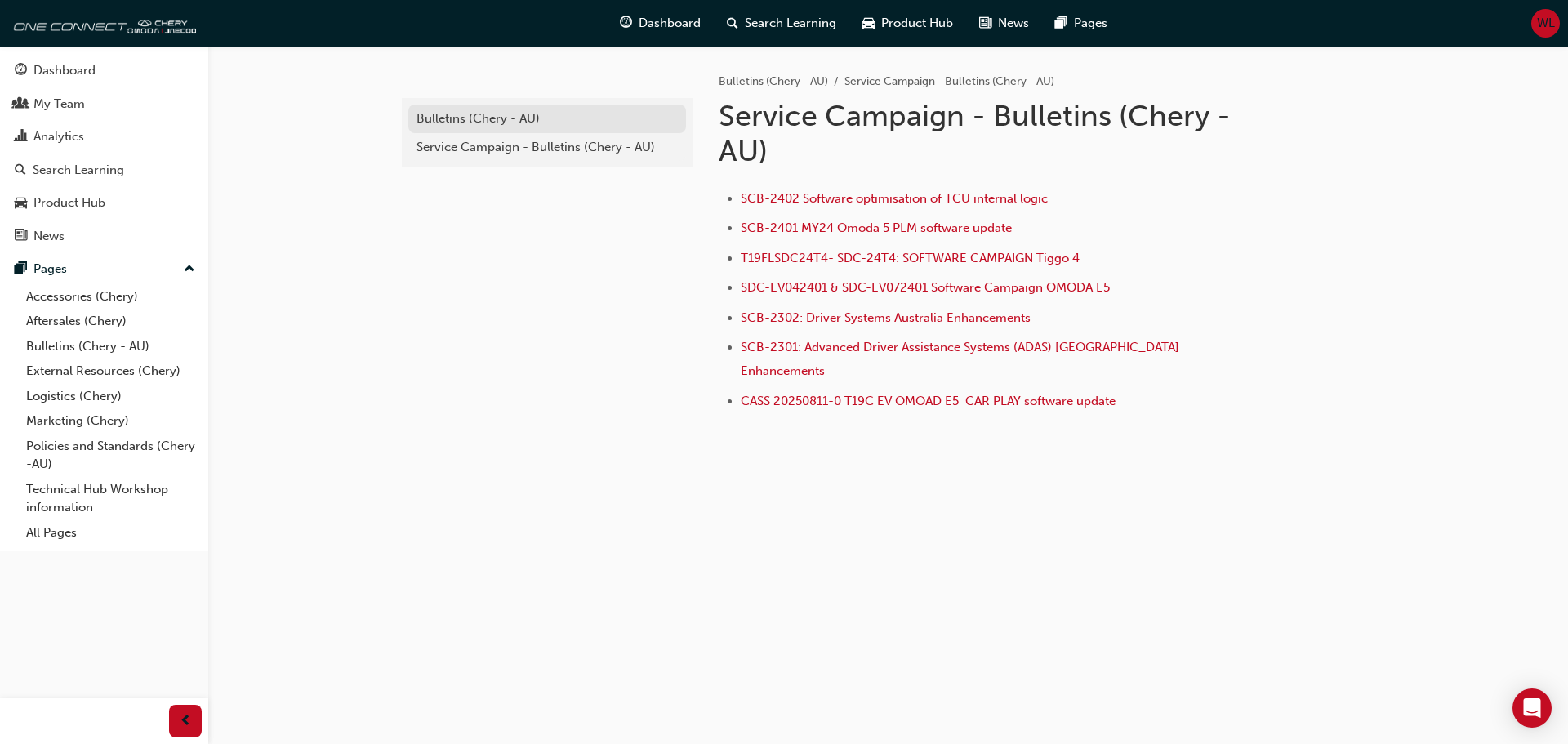
click at [458, 112] on div "Bulletins (Chery - AU)" at bounding box center [547, 119] width 261 height 19
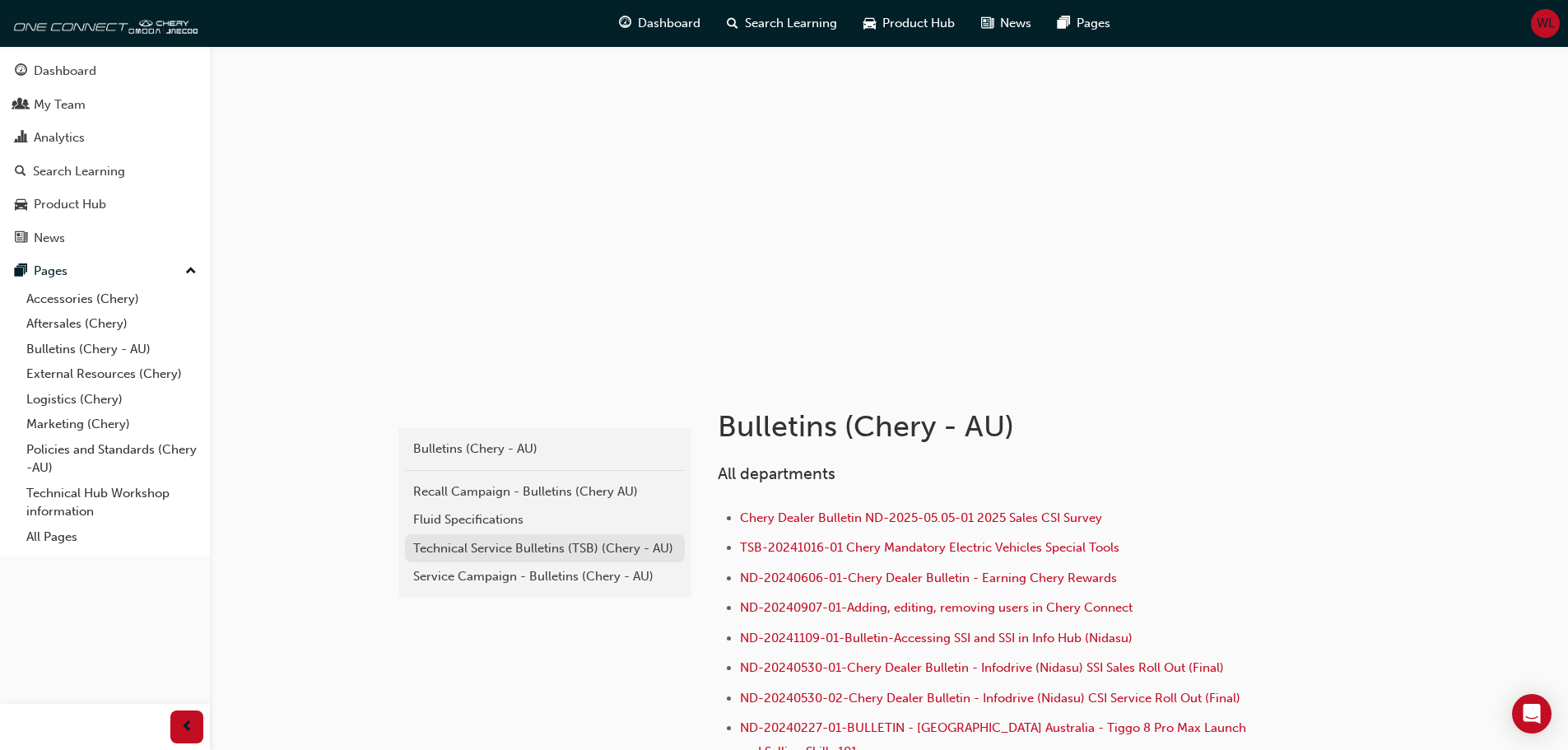
click at [496, 548] on div "Technical Service Bulletins (TSB) (Chery - AU)" at bounding box center [545, 549] width 263 height 19
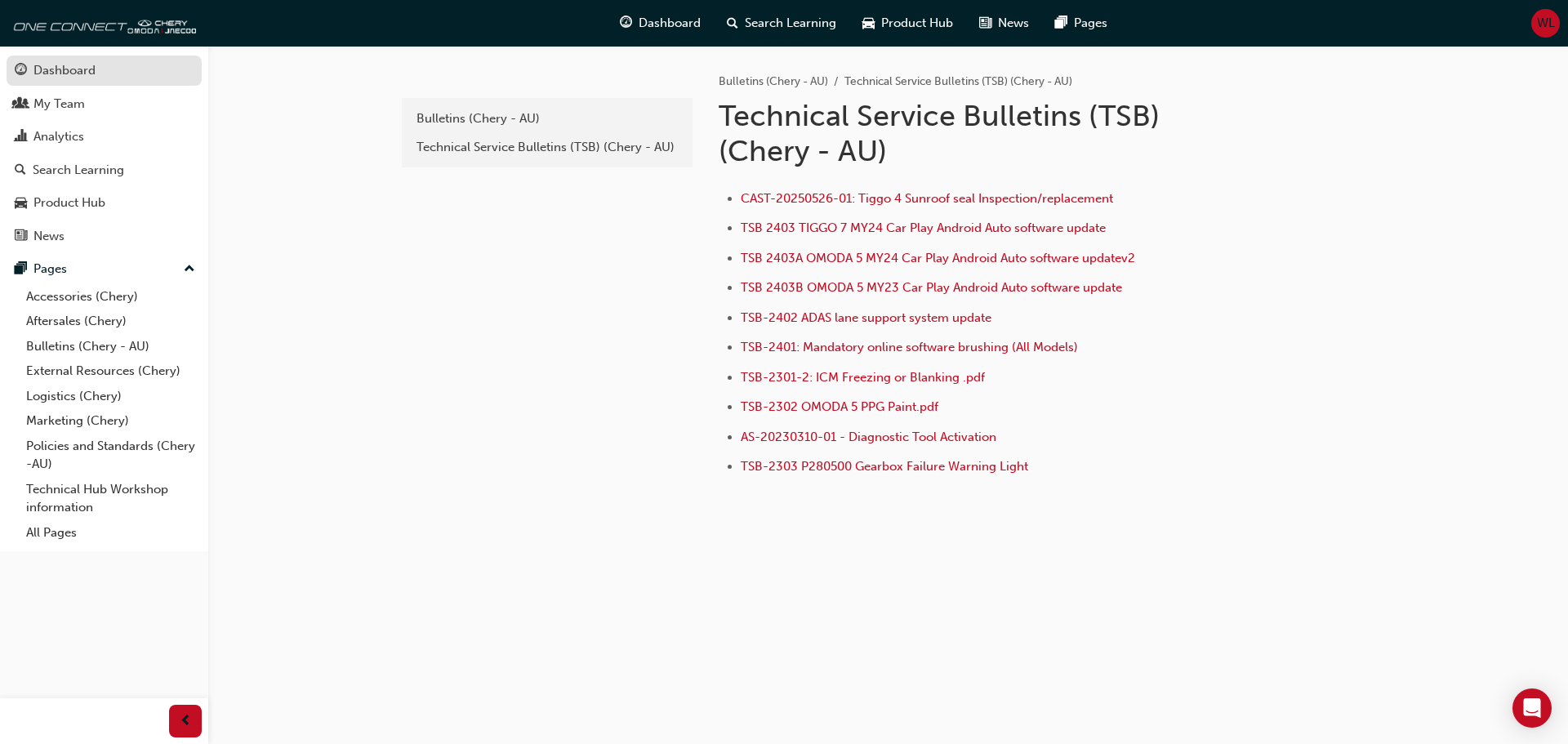
click at [55, 69] on div "Dashboard" at bounding box center [65, 71] width 62 height 19
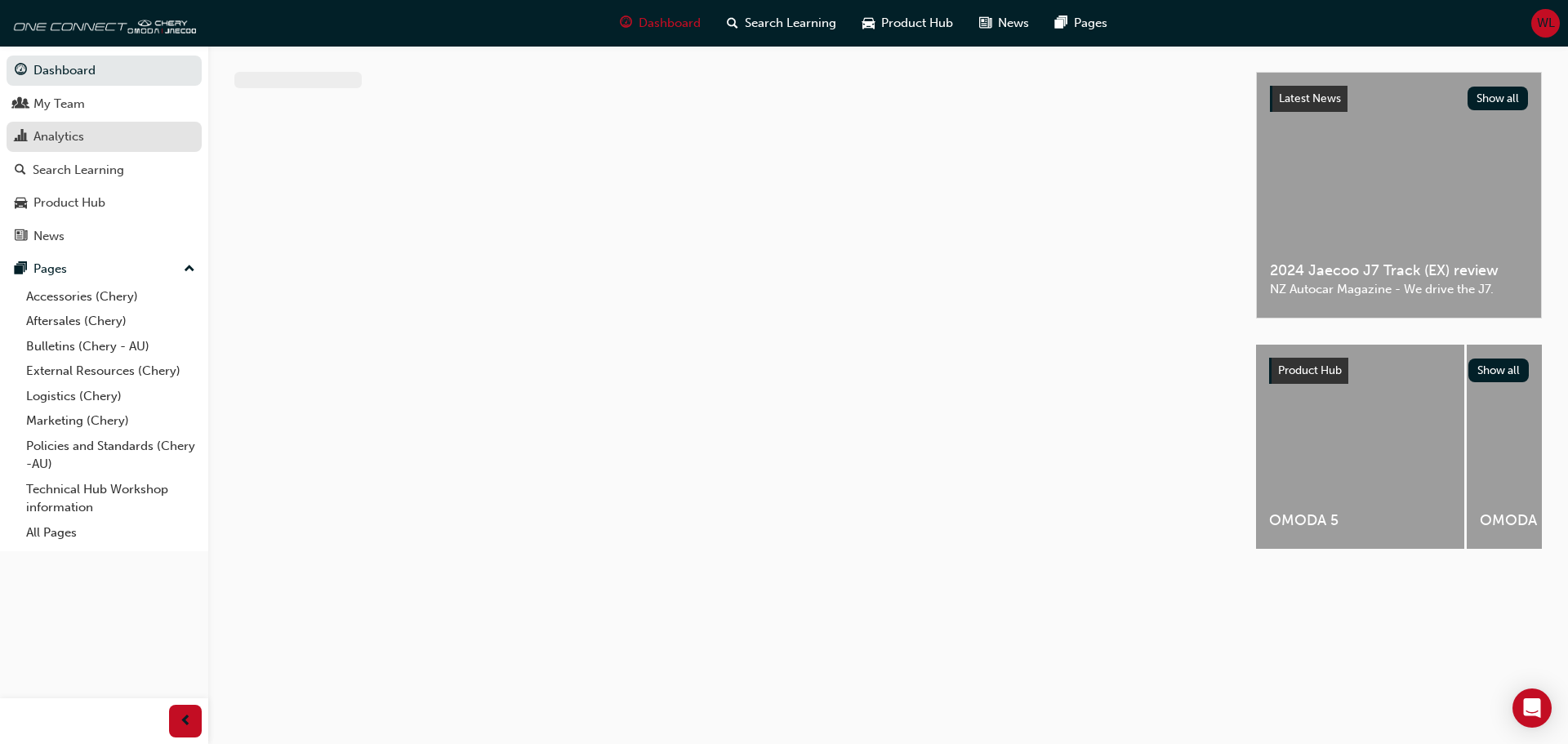
click at [64, 132] on div "Analytics" at bounding box center [59, 137] width 51 height 19
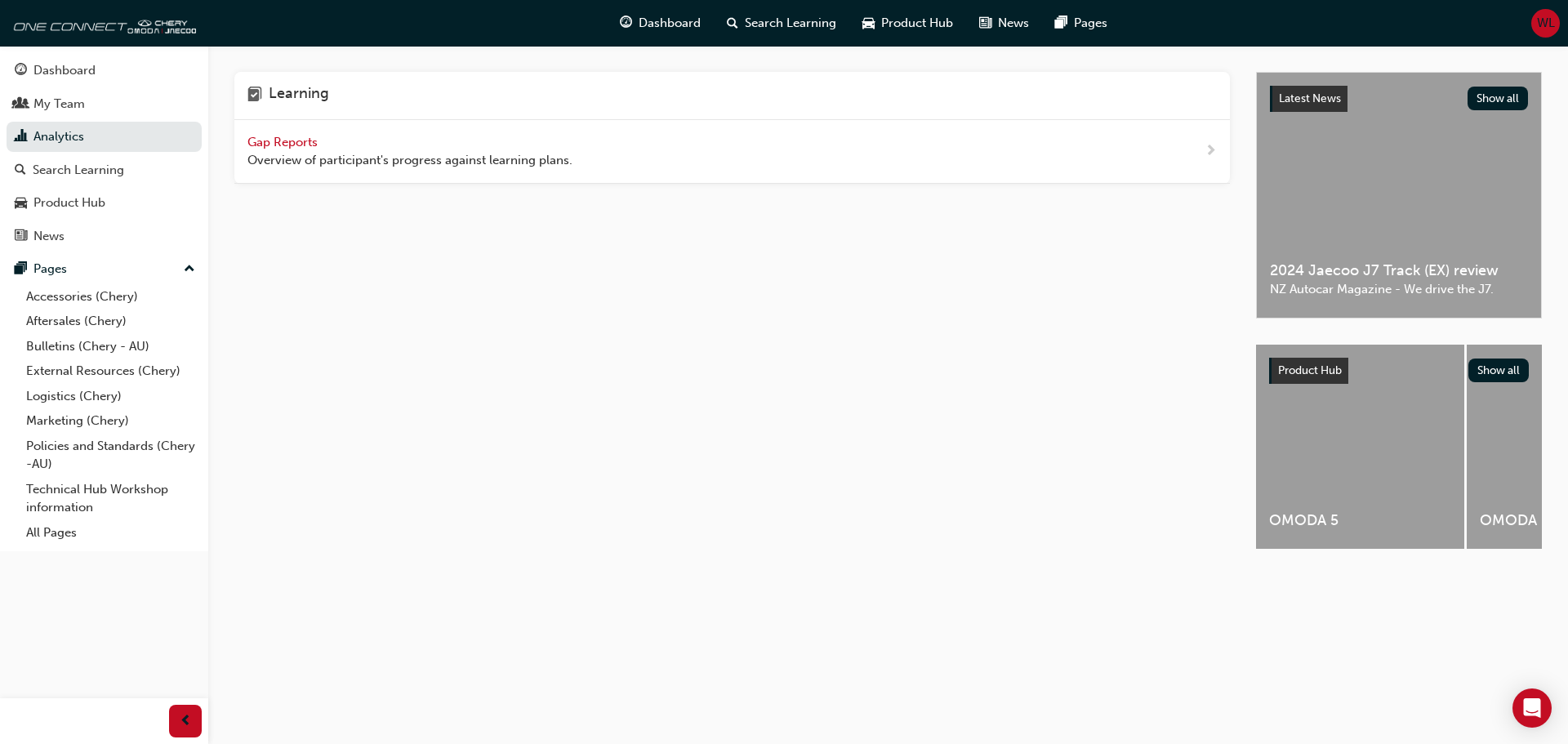
click at [1209, 148] on span "next-icon" at bounding box center [1211, 152] width 12 height 21
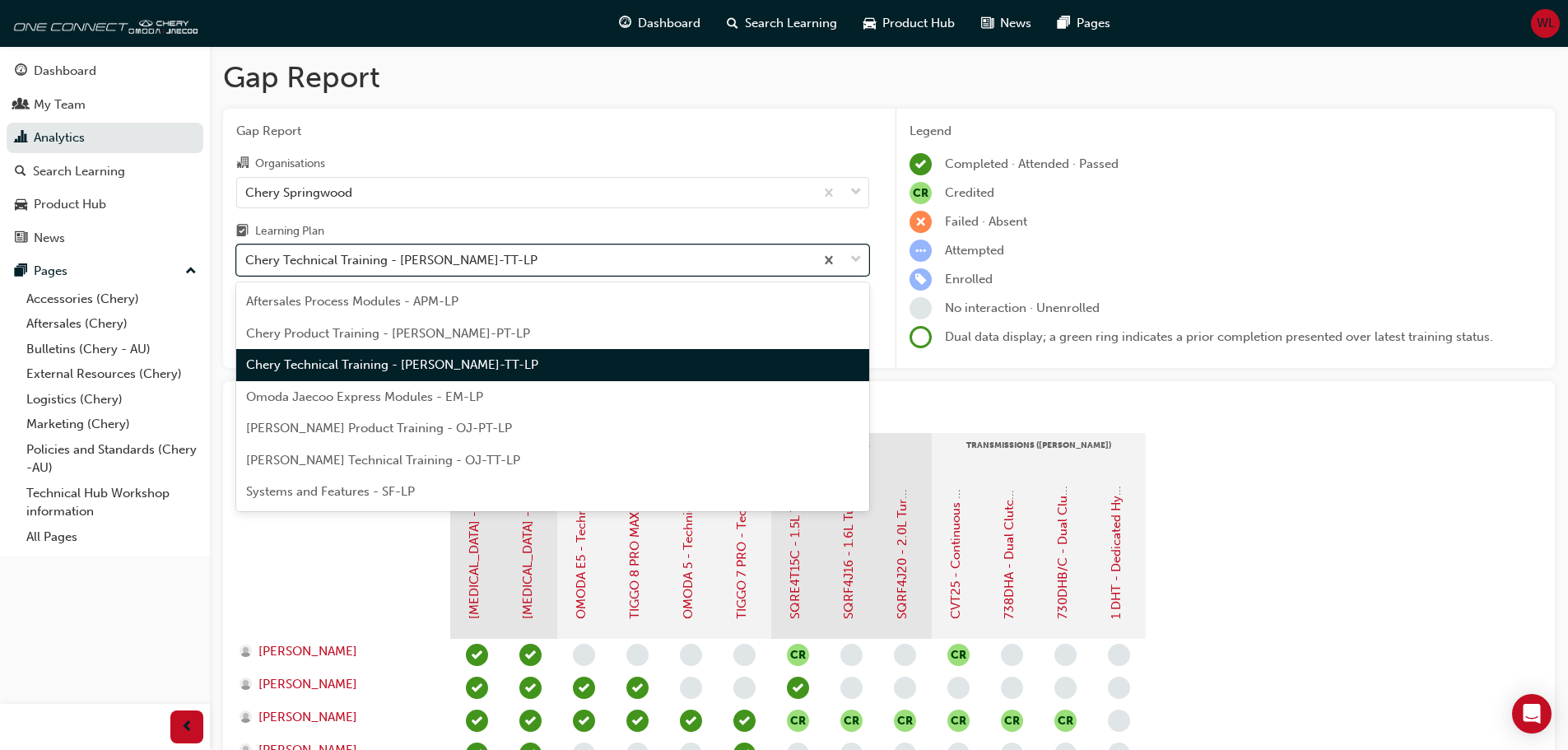
click at [857, 256] on span "down-icon" at bounding box center [856, 260] width 11 height 22
click at [247, 256] on input "Learning Plan option Chery Technical Training - CHAU-TT-LP focused, 3 of 7. 7 r…" at bounding box center [246, 260] width 2 height 14
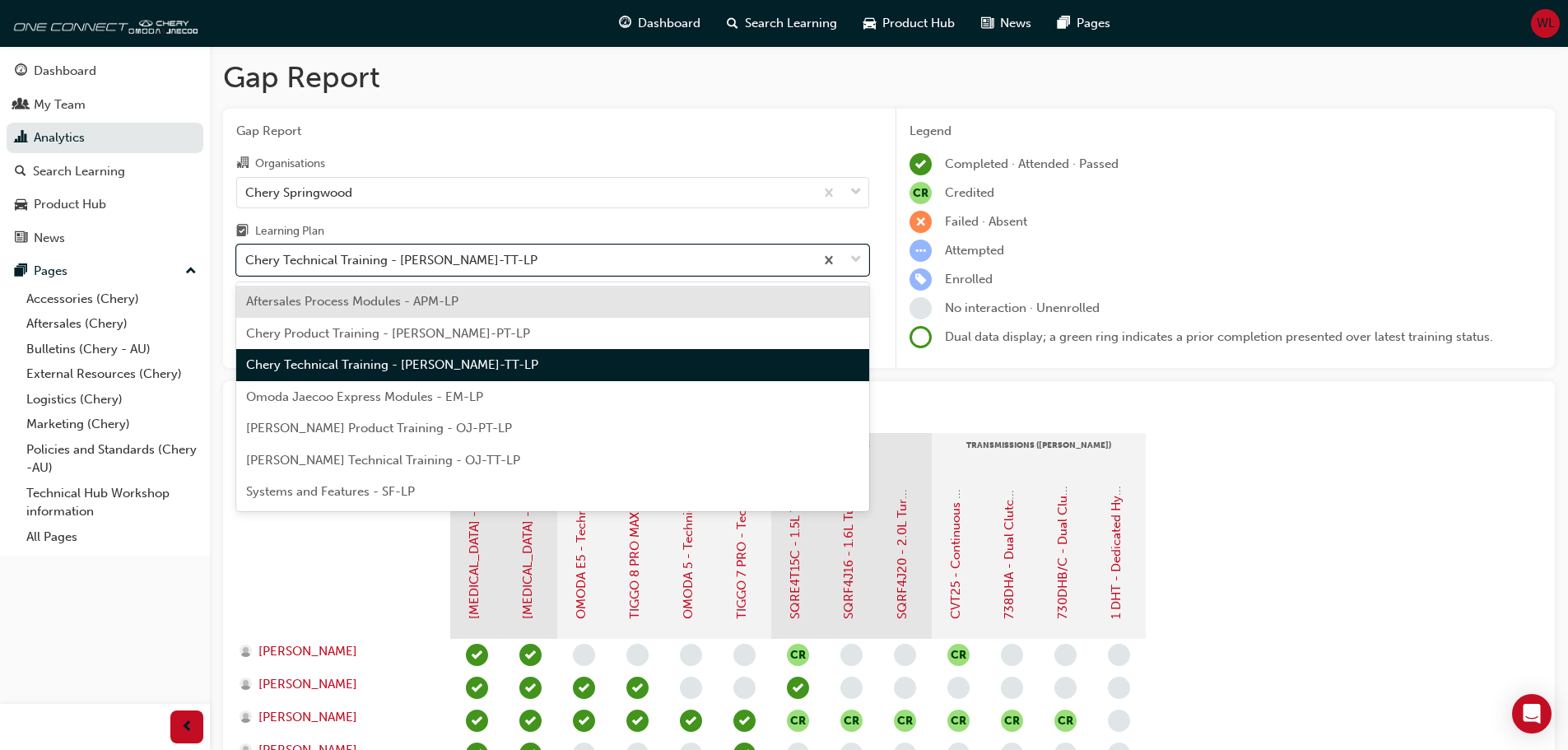
click at [343, 493] on span "Systems and Features - SF-LP" at bounding box center [330, 491] width 169 height 15
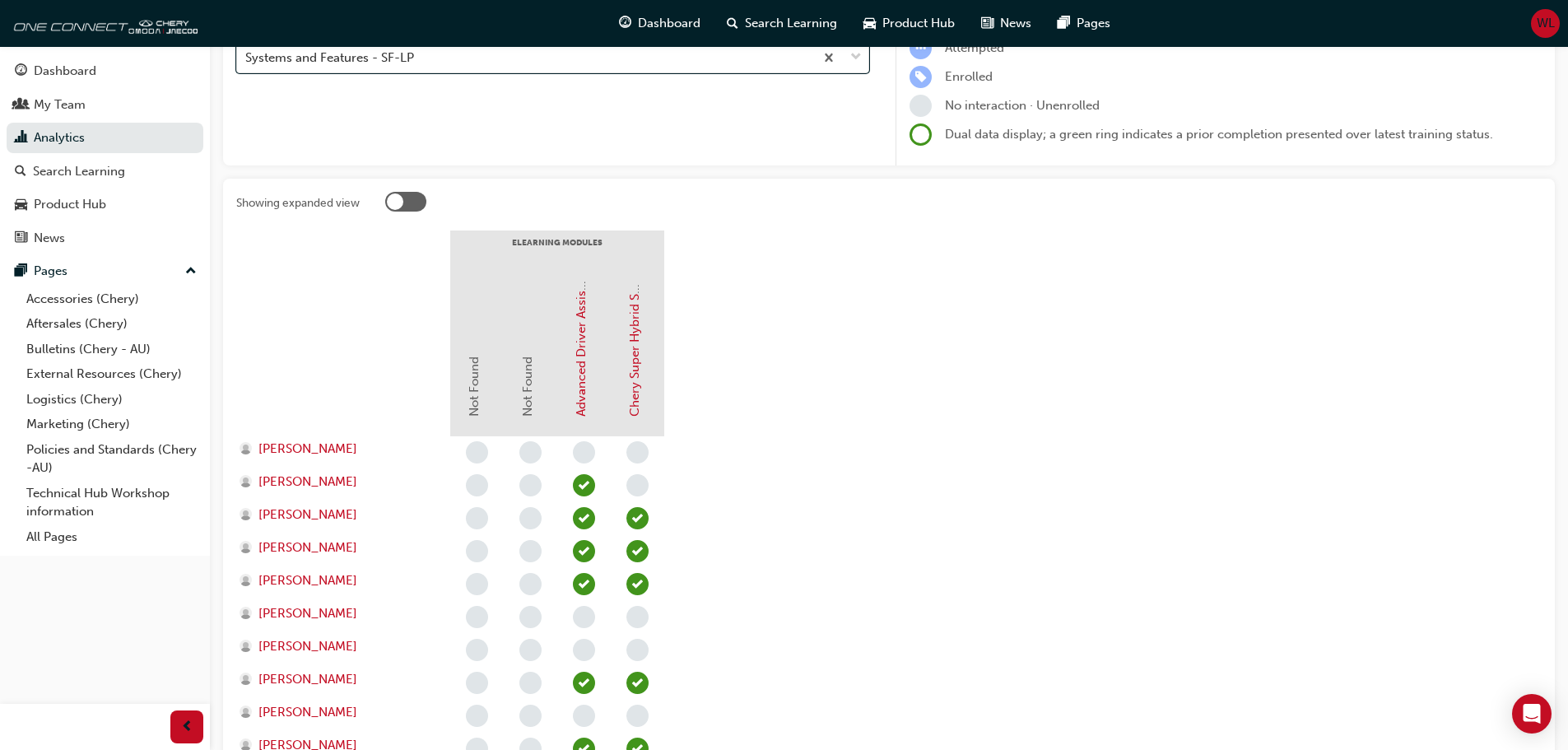
scroll to position [165, 0]
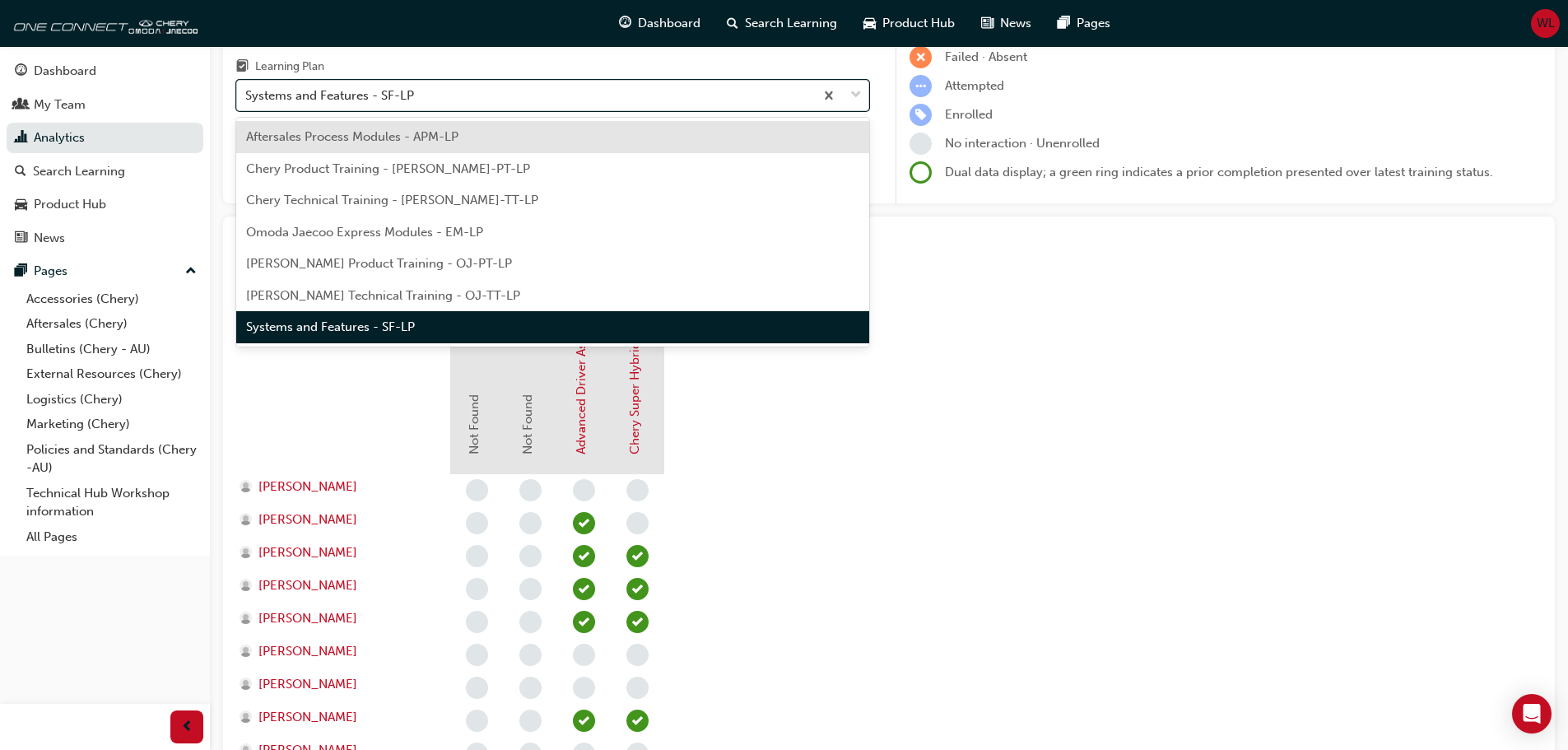
click at [859, 96] on span "down-icon" at bounding box center [856, 96] width 11 height 22
click at [247, 96] on input "Learning Plan option Systems and Features - SF-LP, selected. option Aftersales …" at bounding box center [246, 95] width 2 height 14
click at [350, 197] on span "Chery Technical Training - CHAU-TT-LP" at bounding box center [392, 200] width 292 height 15
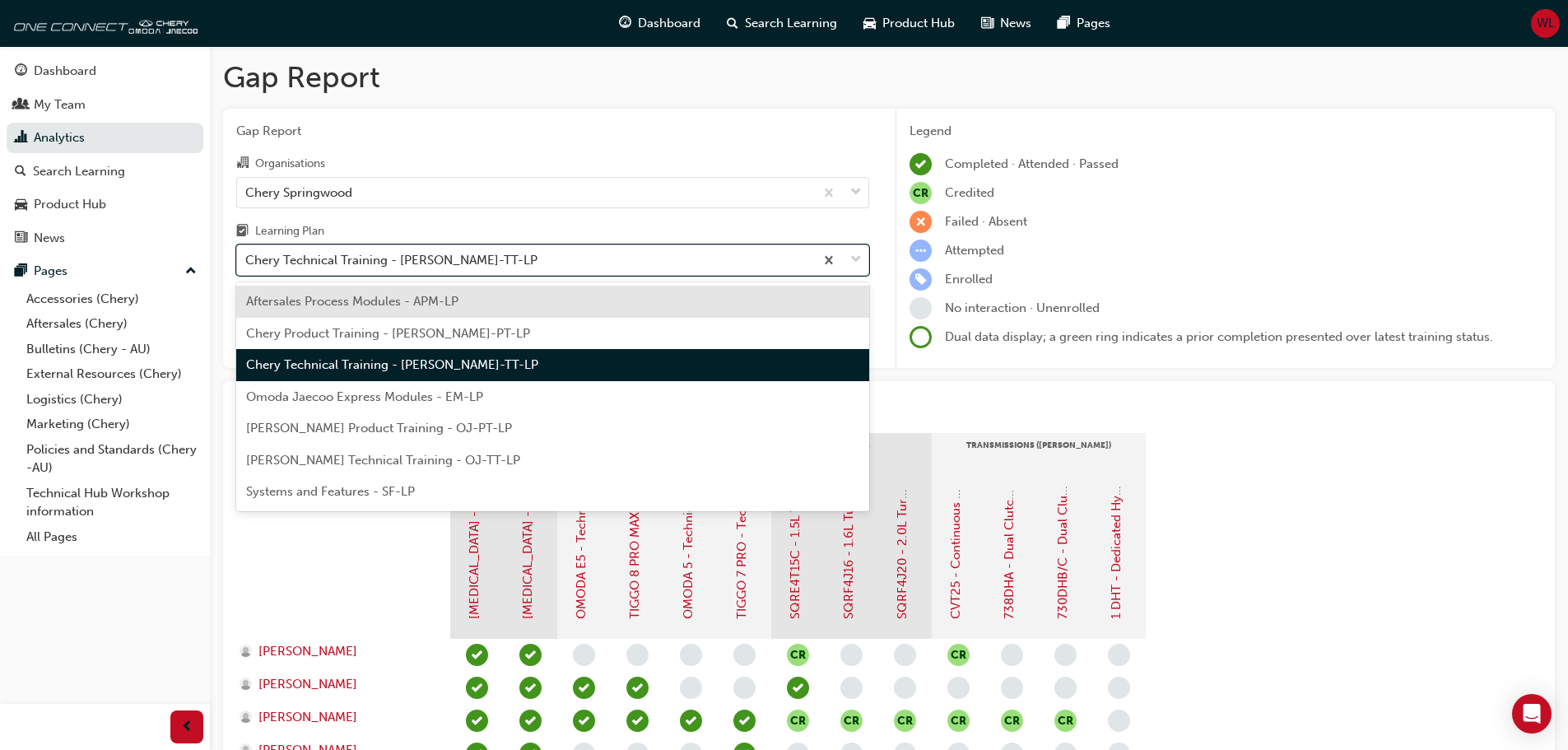
click at [861, 258] on span "down-icon" at bounding box center [856, 260] width 11 height 22
click at [247, 258] on input "Learning Plan option Chery Technical Training - CHAU-TT-LP, selected. option Af…" at bounding box center [246, 260] width 2 height 14
click at [388, 329] on span "Chery Product Training - CHAU-PT-LP" at bounding box center [387, 333] width 284 height 15
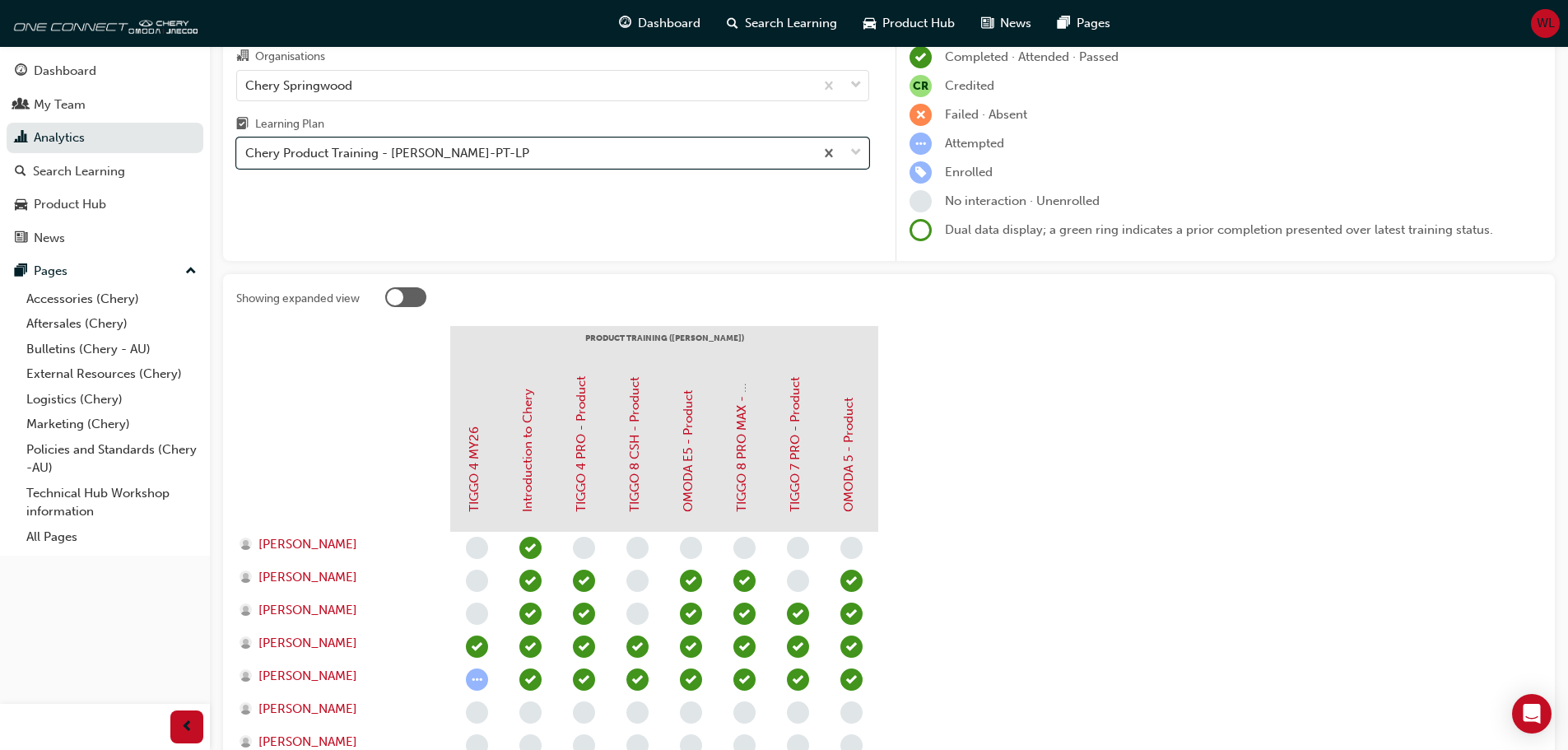
scroll to position [83, 0]
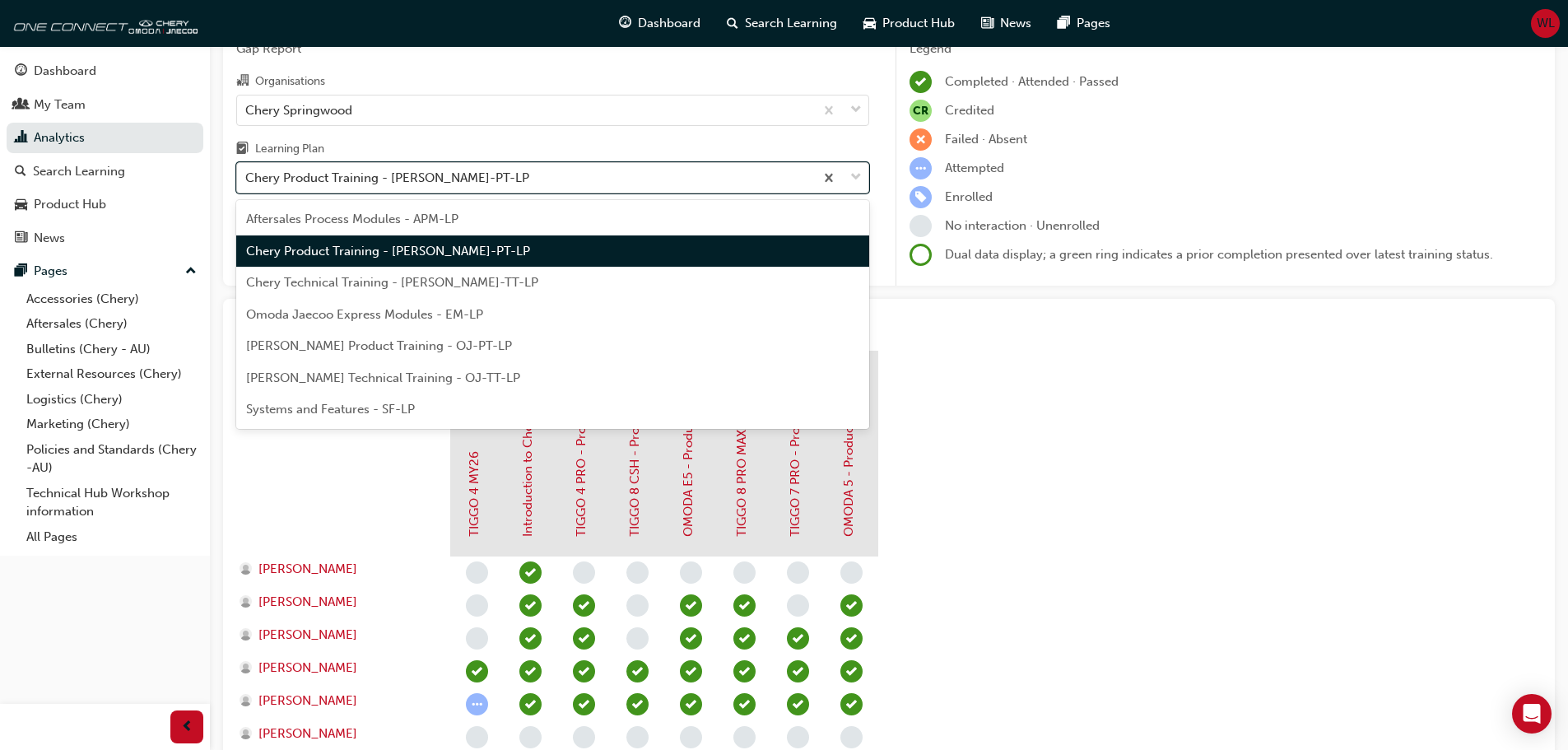
click at [857, 176] on span "down-icon" at bounding box center [856, 177] width 11 height 22
click at [247, 176] on input "Learning Plan option Chery Product Training - CHAU-PT-LP, selected. option Cher…" at bounding box center [246, 177] width 2 height 14
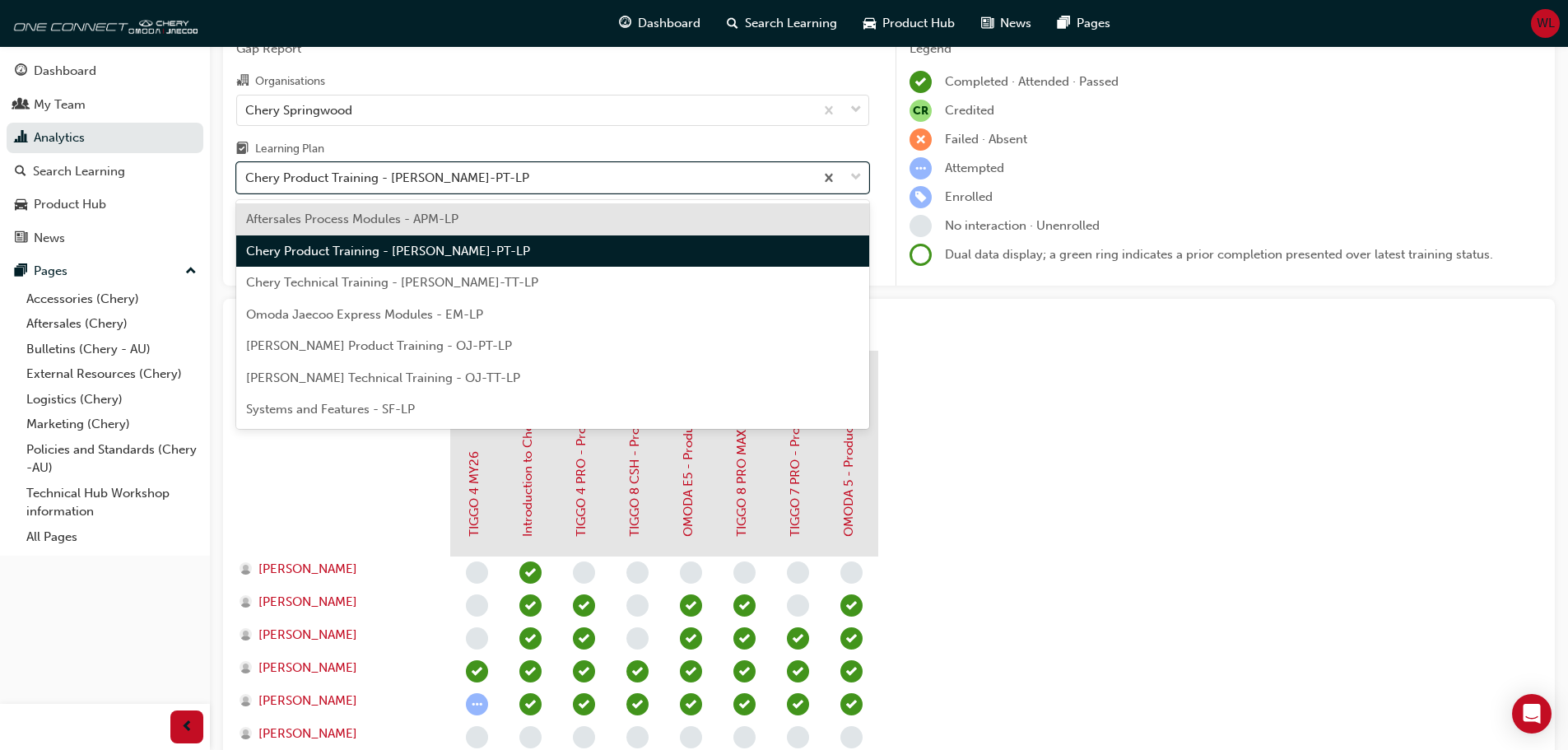
click at [367, 216] on span "Aftersales Process Modules - APM-LP" at bounding box center [352, 219] width 212 height 15
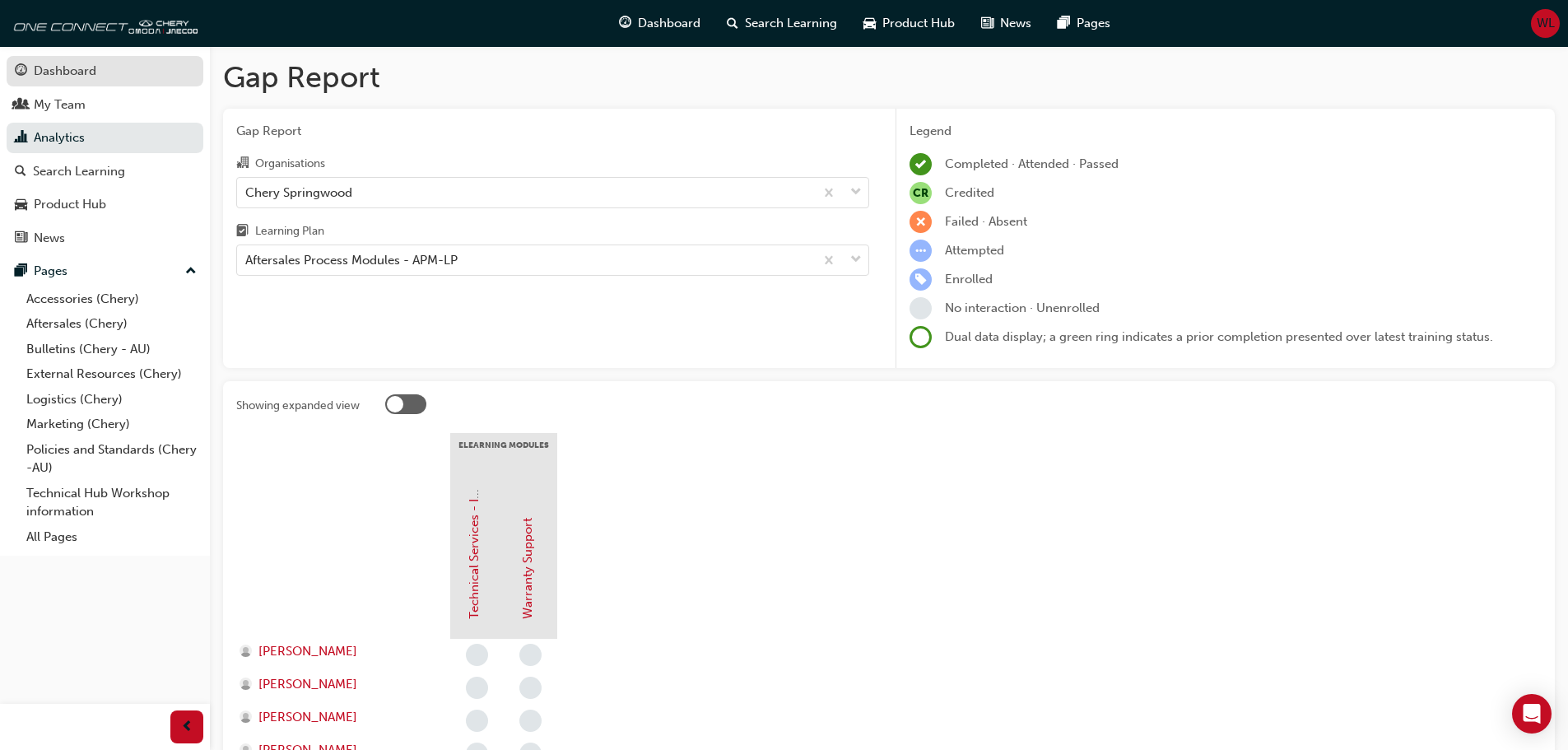
click at [59, 69] on div "Dashboard" at bounding box center [65, 71] width 63 height 19
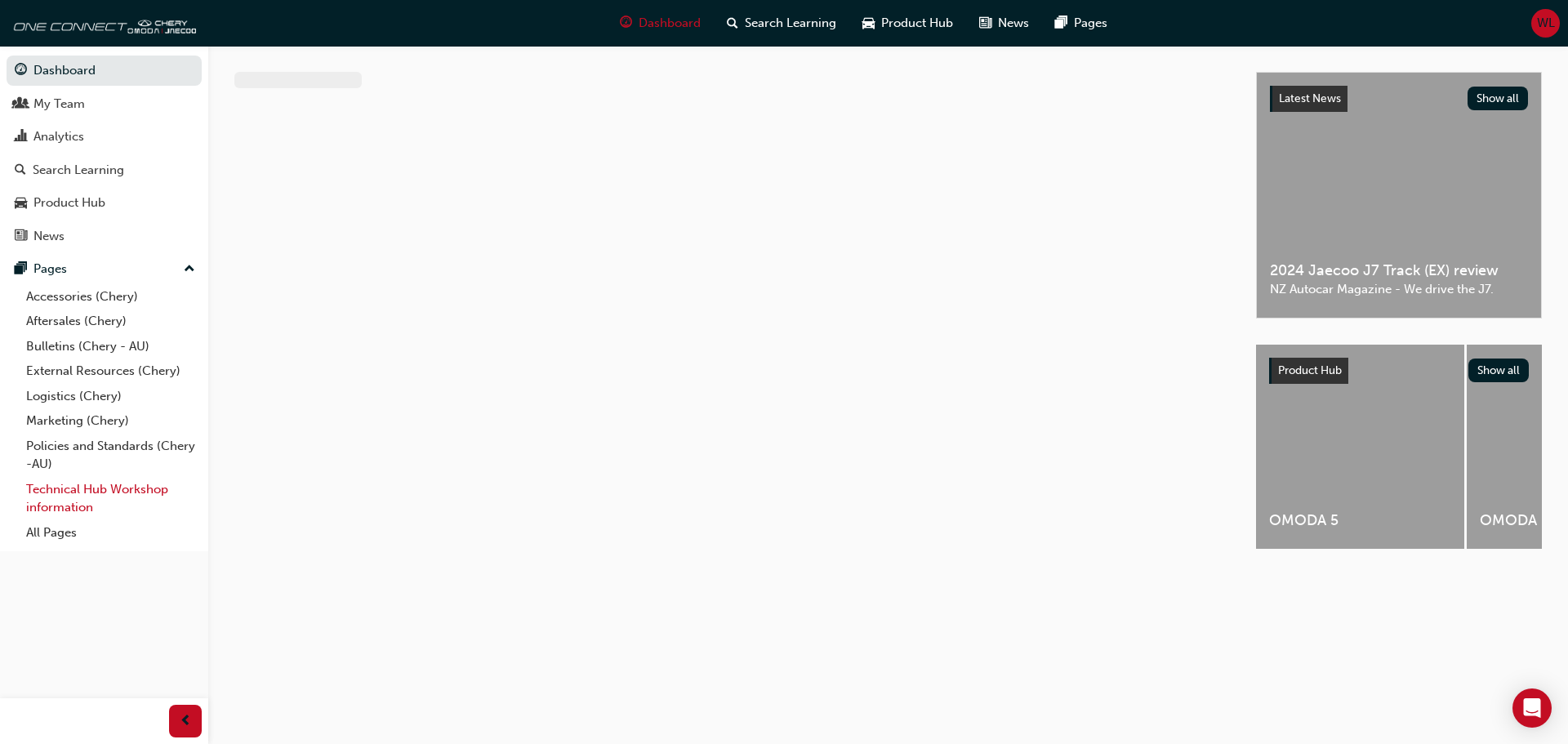
click at [75, 491] on link "Technical Hub Workshop information" at bounding box center [110, 498] width 182 height 43
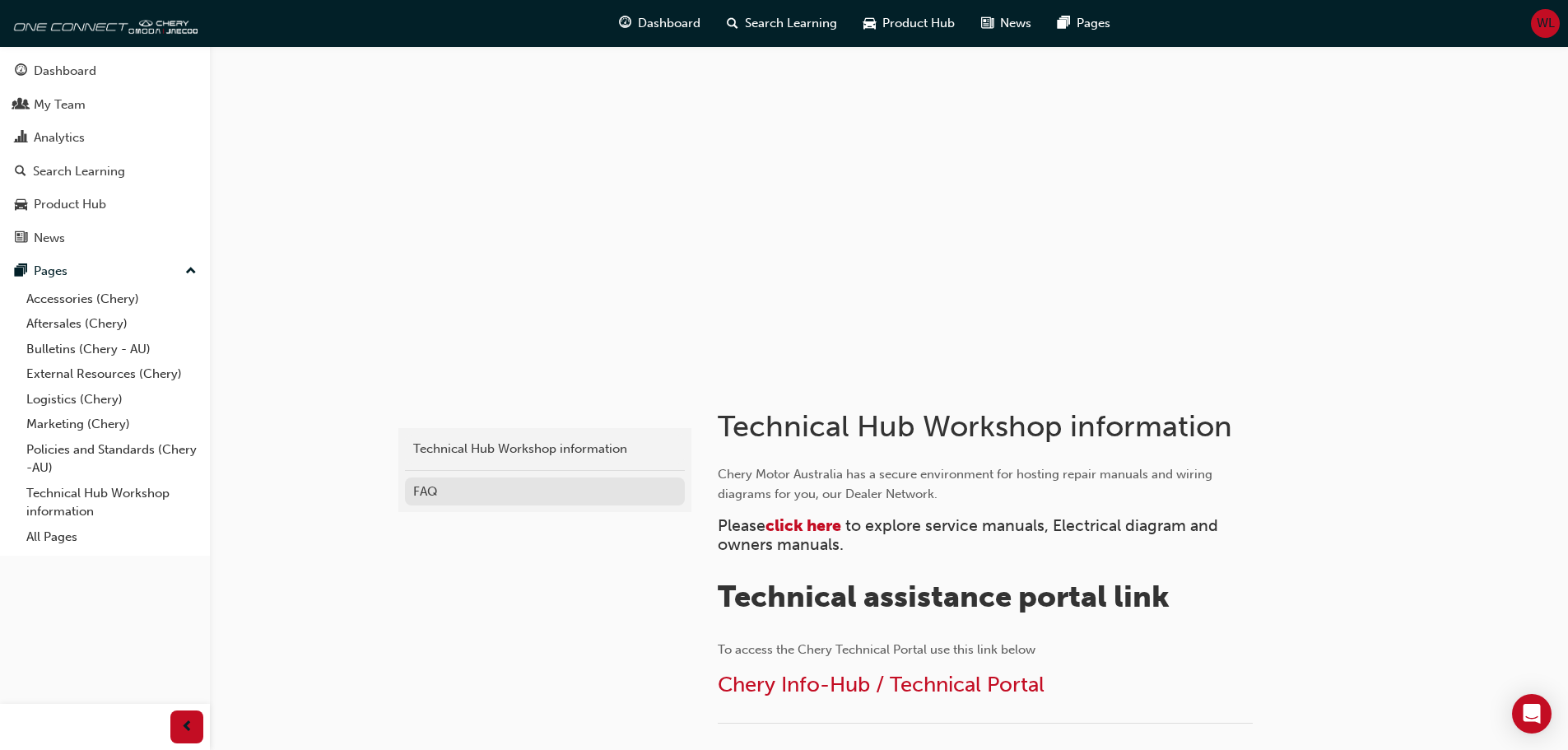
click at [433, 489] on div "FAQ" at bounding box center [545, 492] width 263 height 19
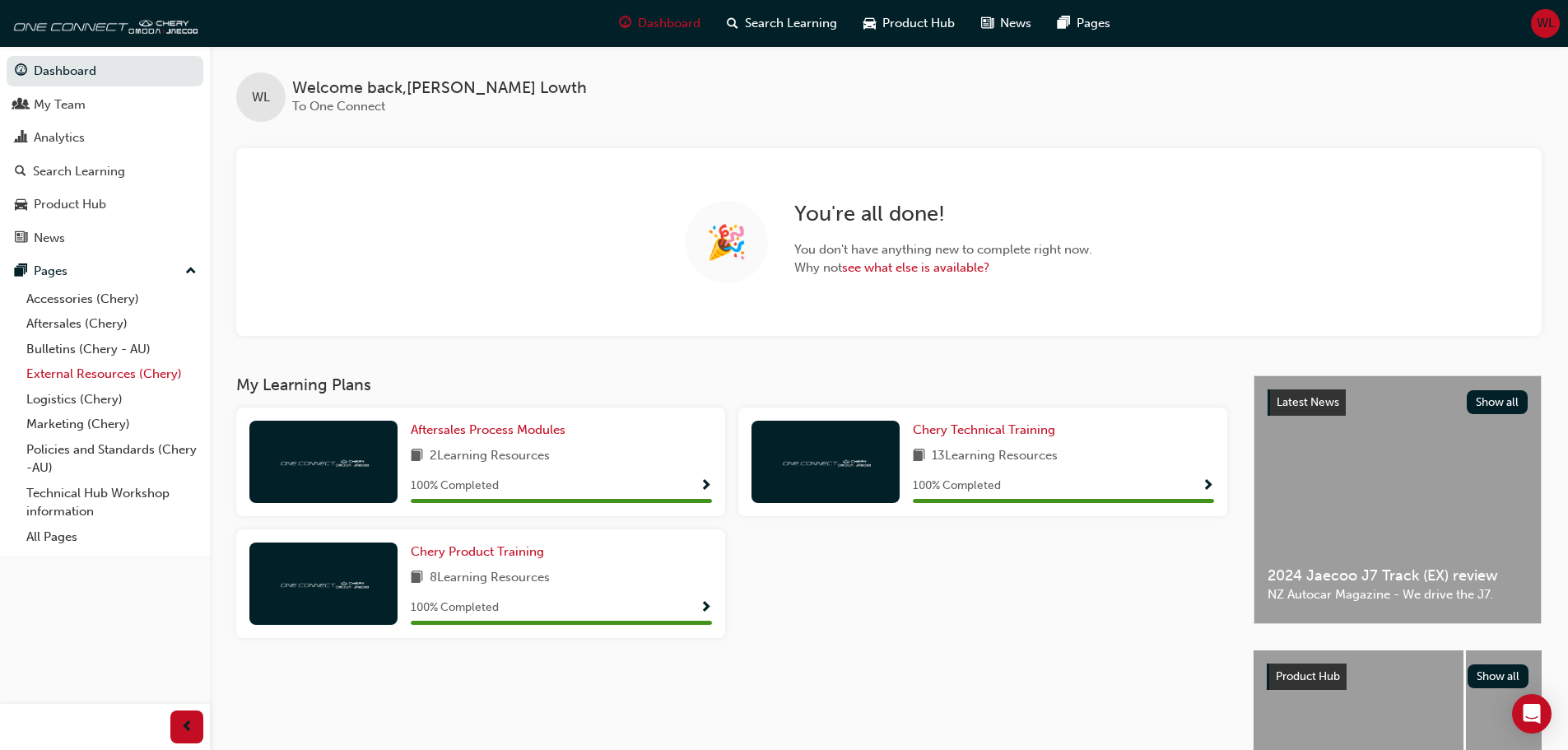
click at [87, 372] on link "External Resources (Chery)" at bounding box center [111, 374] width 183 height 25
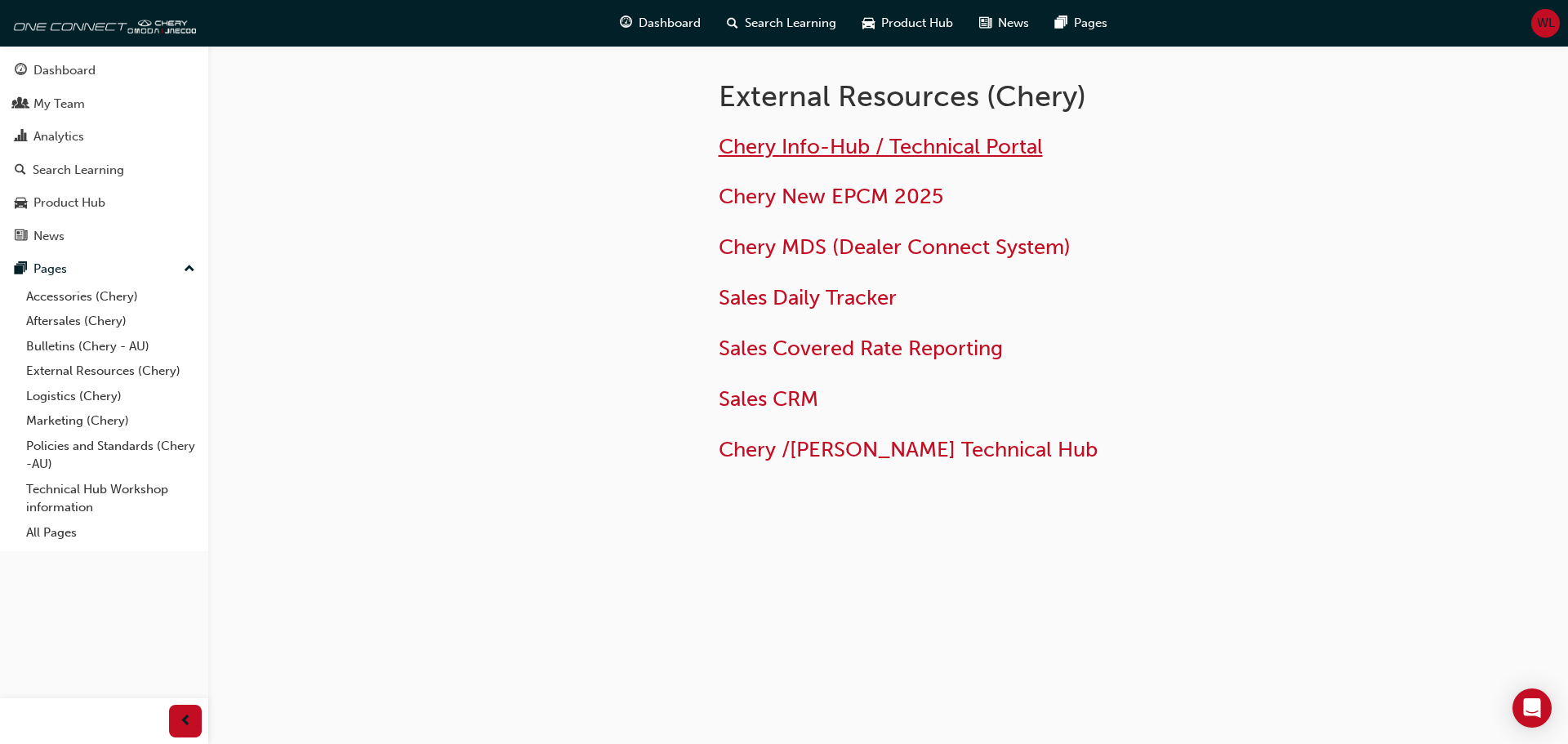
click at [821, 145] on span "Chery Info-Hub / Technical Portal" at bounding box center [881, 146] width 324 height 25
